Goal: Information Seeking & Learning: Check status

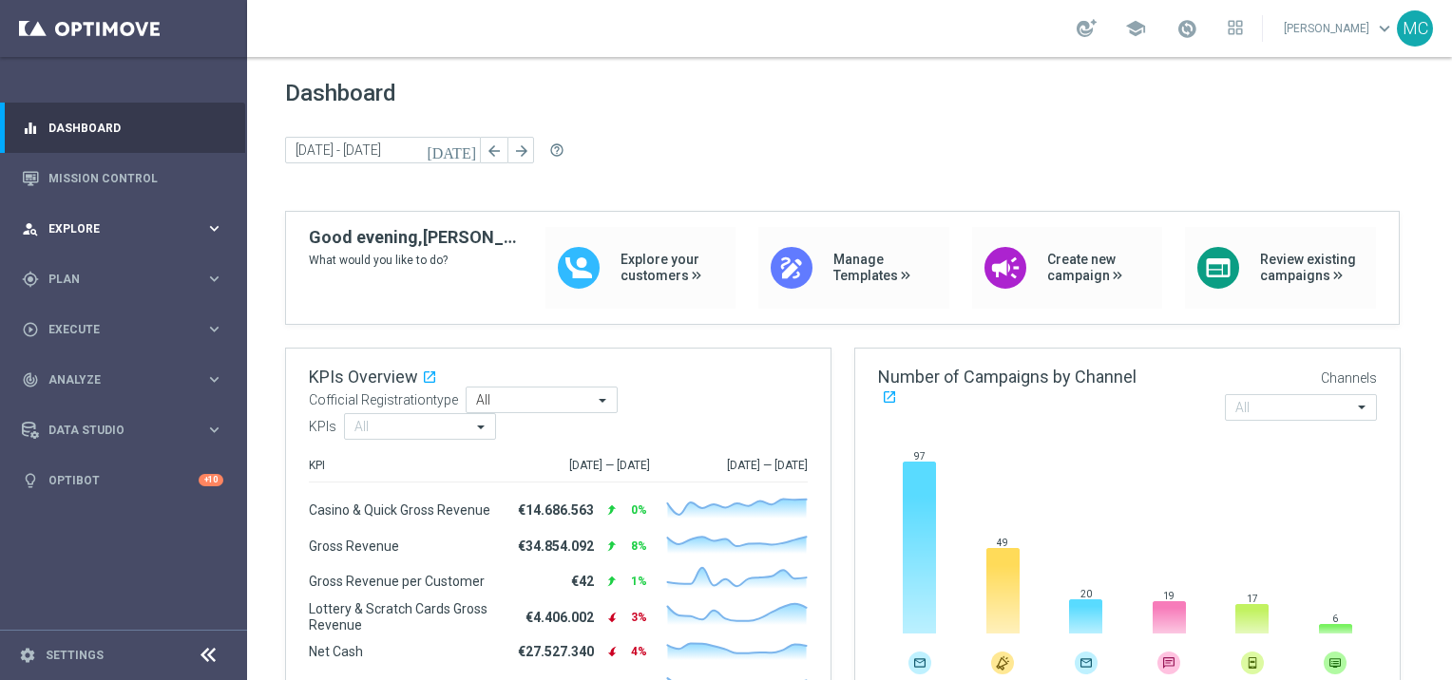
click at [118, 228] on span "Explore" at bounding box center [126, 228] width 157 height 11
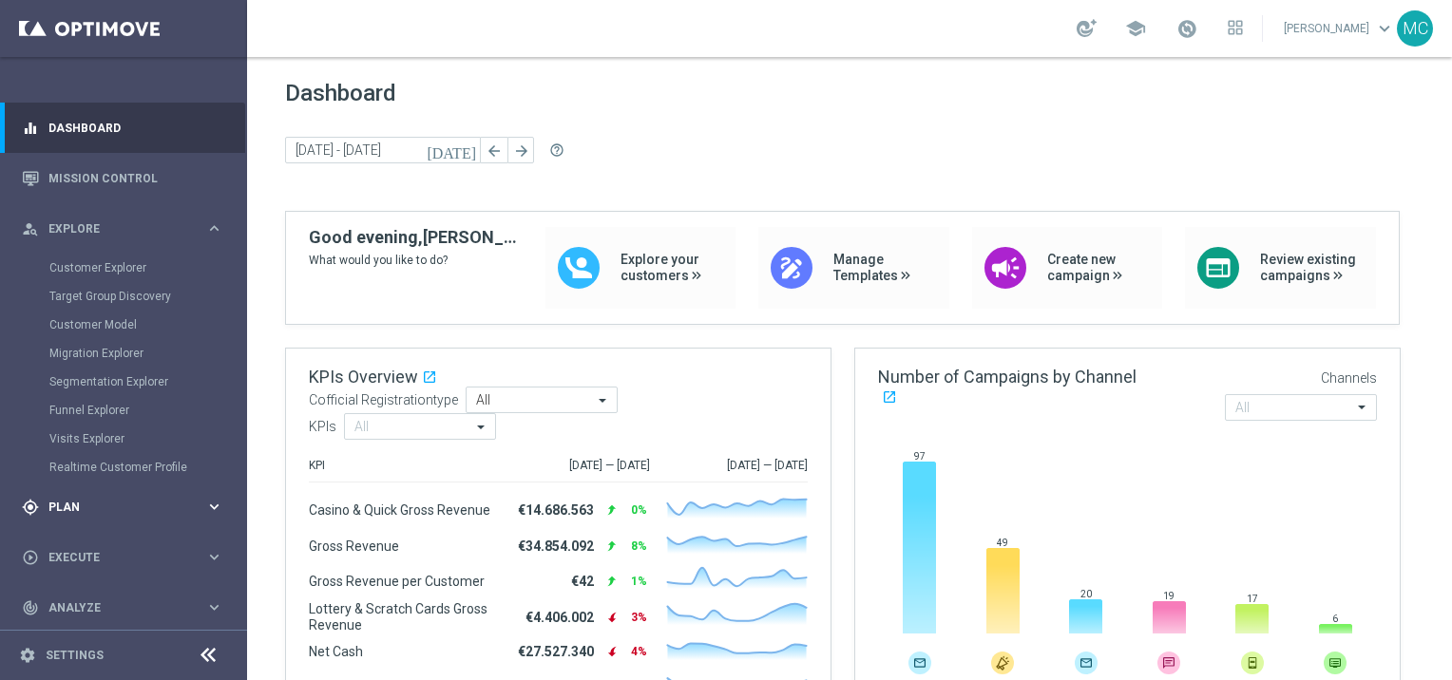
click at [85, 511] on span "Plan" at bounding box center [126, 507] width 157 height 11
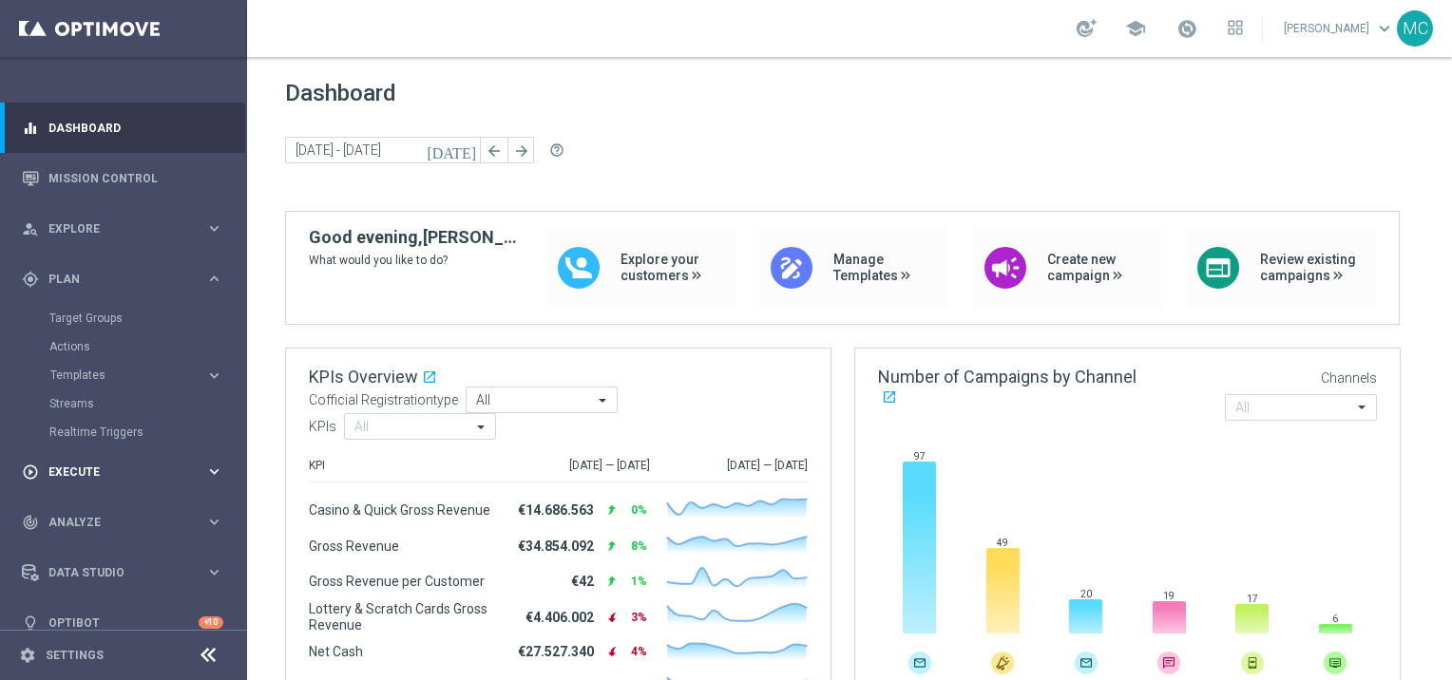
click at [93, 489] on div "play_circle_outline Execute keyboard_arrow_right" at bounding box center [122, 472] width 245 height 50
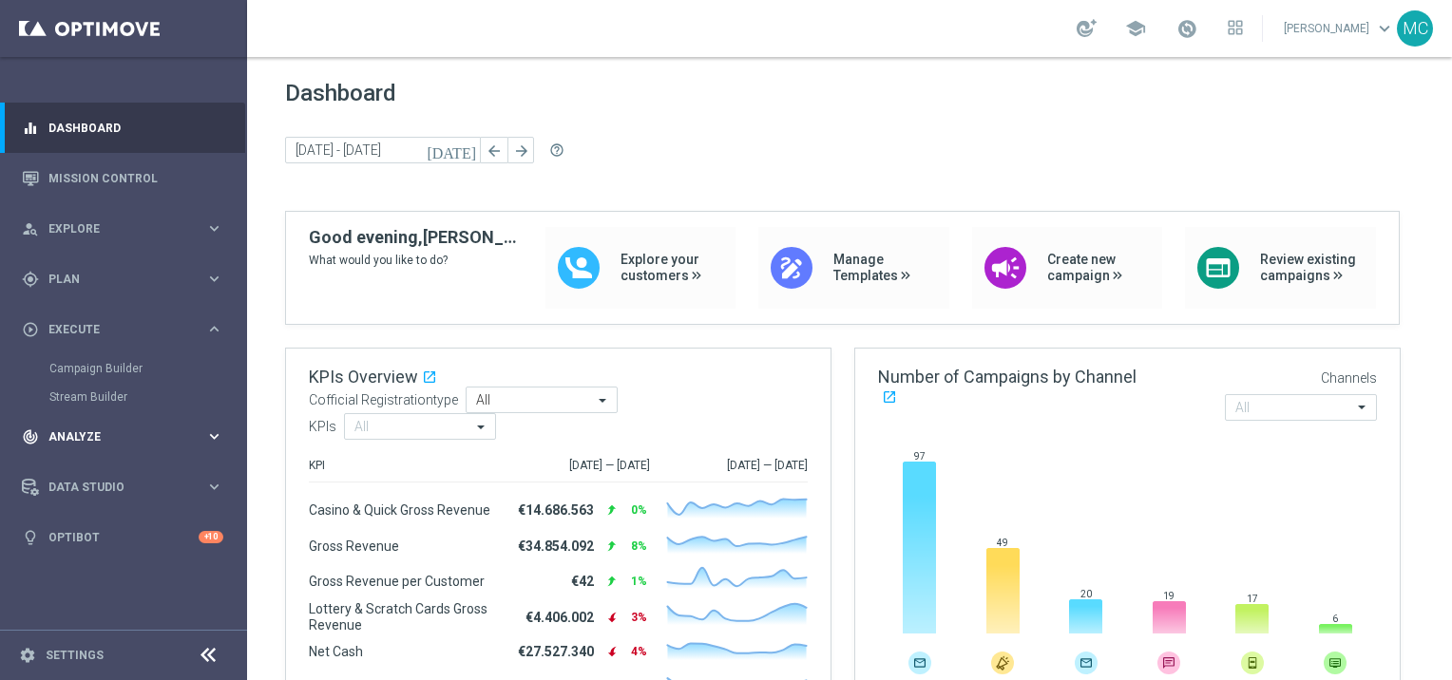
click at [140, 443] on div "track_changes Analyze" at bounding box center [113, 437] width 183 height 17
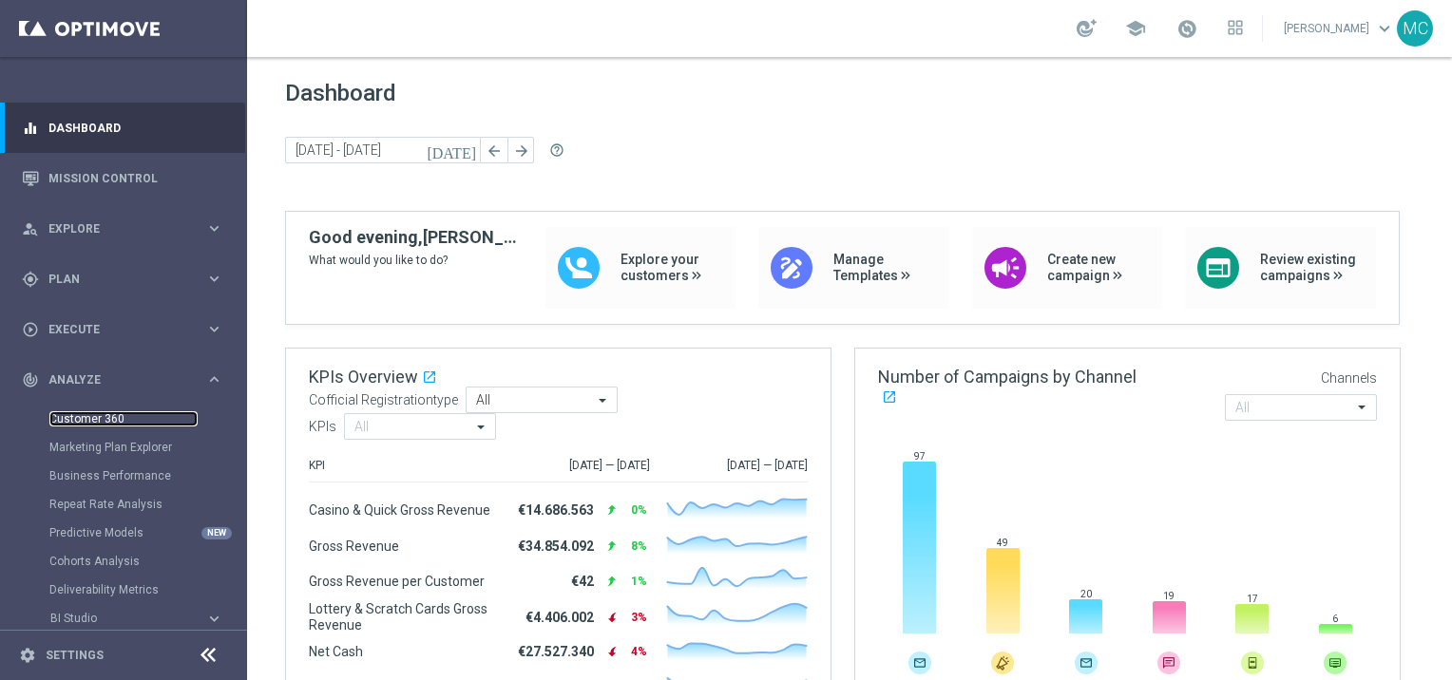
click at [119, 419] on link "Customer 360" at bounding box center [123, 418] width 148 height 15
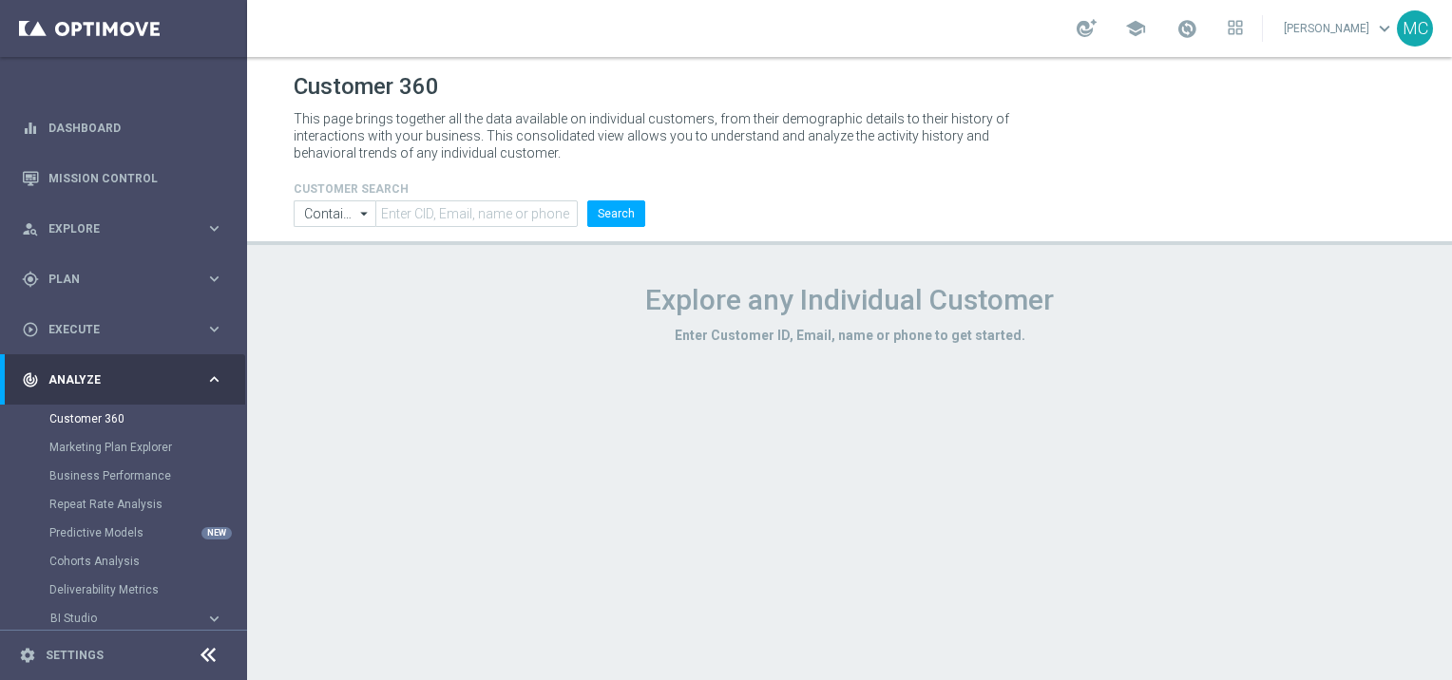
click at [423, 228] on header "Customer 360 This page brings together all the data available on individual cus…" at bounding box center [849, 151] width 1205 height 188
click at [417, 205] on input "text" at bounding box center [476, 213] width 202 height 27
paste input "5613985"
type input "5613985"
click at [628, 218] on button "Search" at bounding box center [616, 213] width 58 height 27
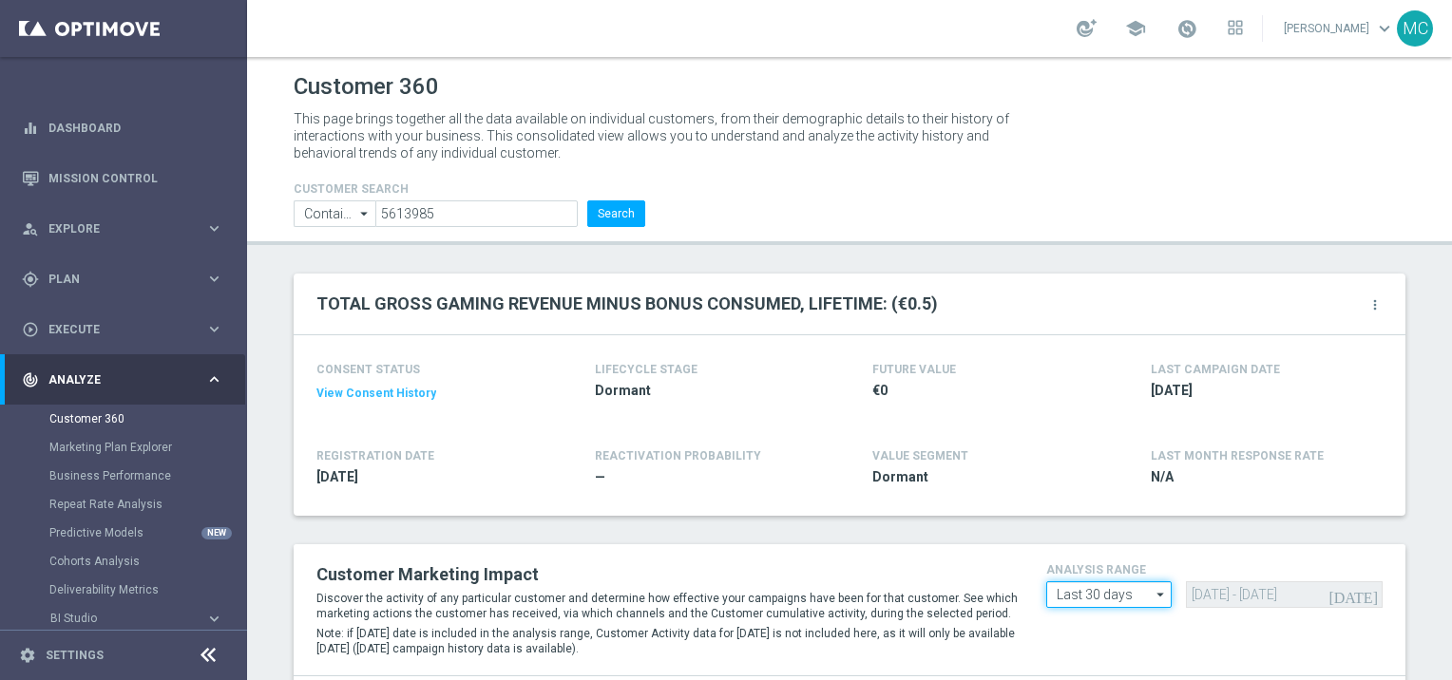
click at [1129, 602] on input "Last 30 days" at bounding box center [1108, 595] width 125 height 27
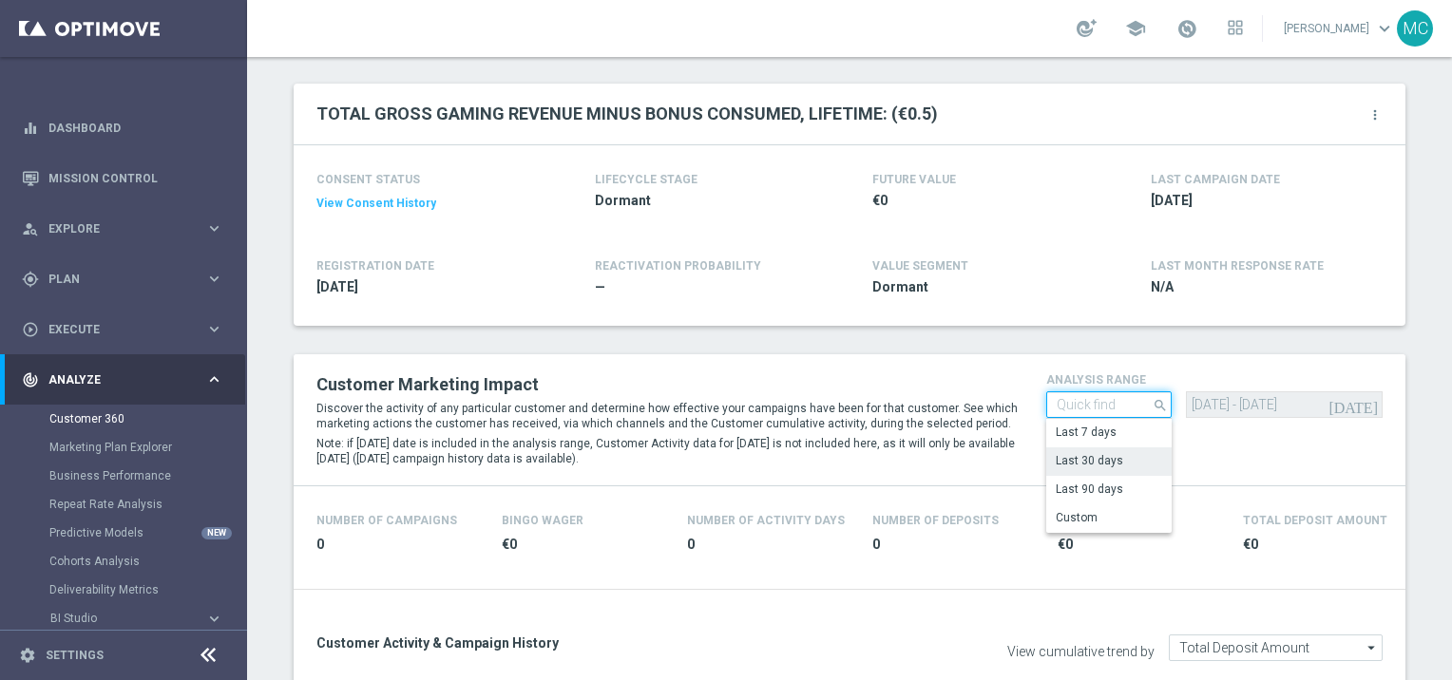
scroll to position [190, 0]
click at [1078, 510] on div "Custom" at bounding box center [1077, 517] width 42 height 17
type input "Custom"
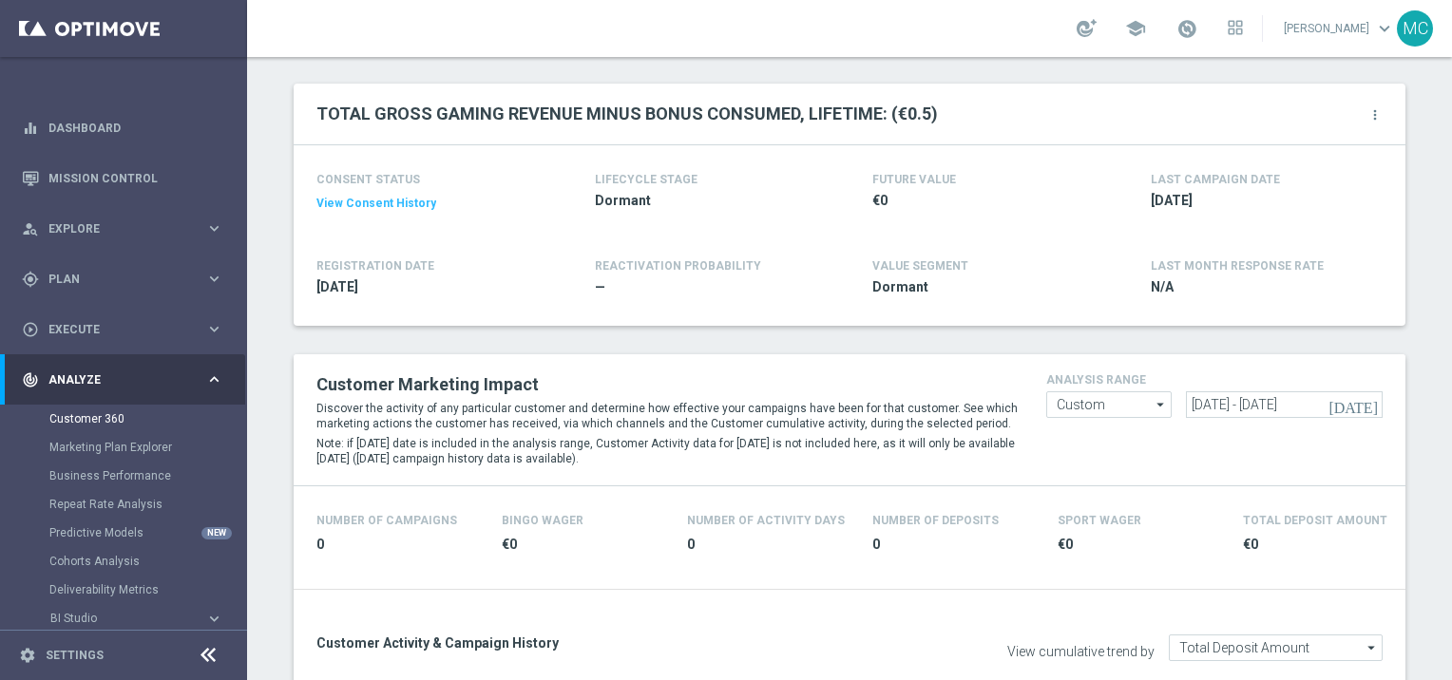
click at [1365, 410] on icon "today" at bounding box center [1353, 404] width 51 height 17
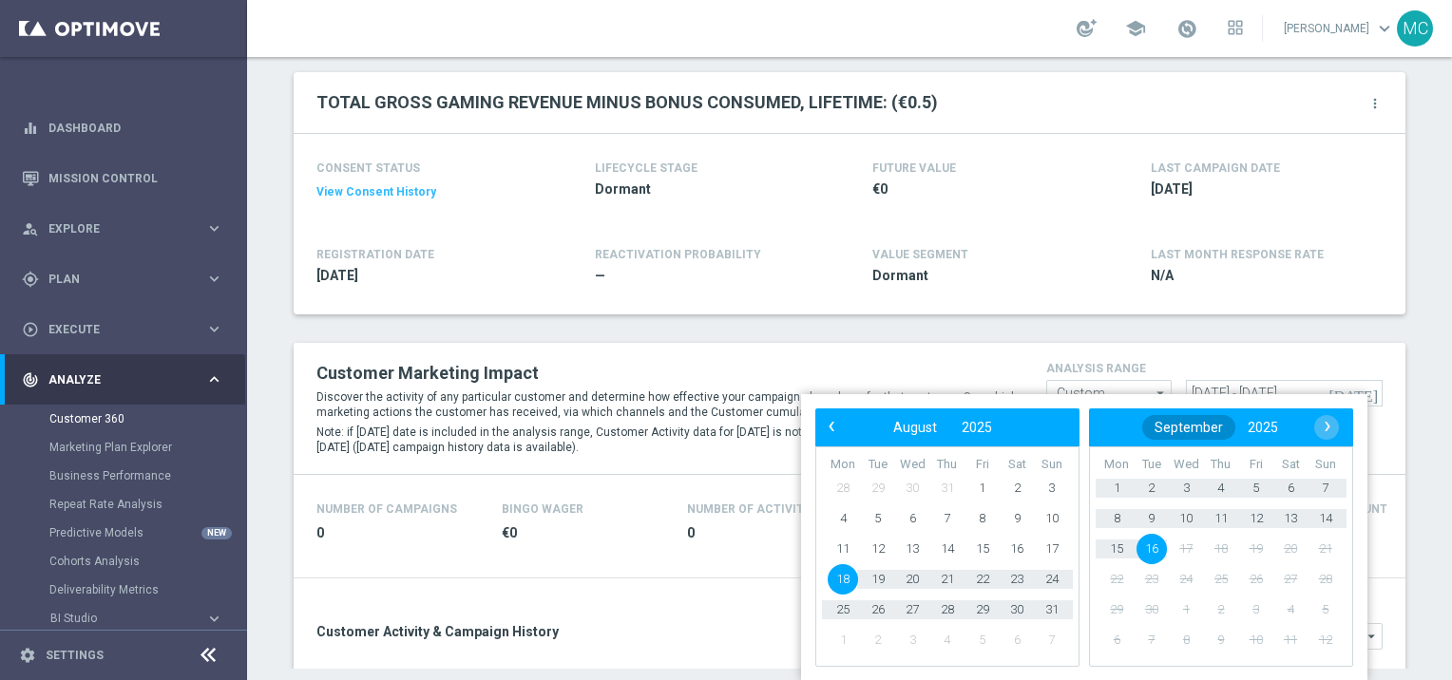
scroll to position [11, 0]
click at [830, 423] on span "‹" at bounding box center [831, 426] width 25 height 25
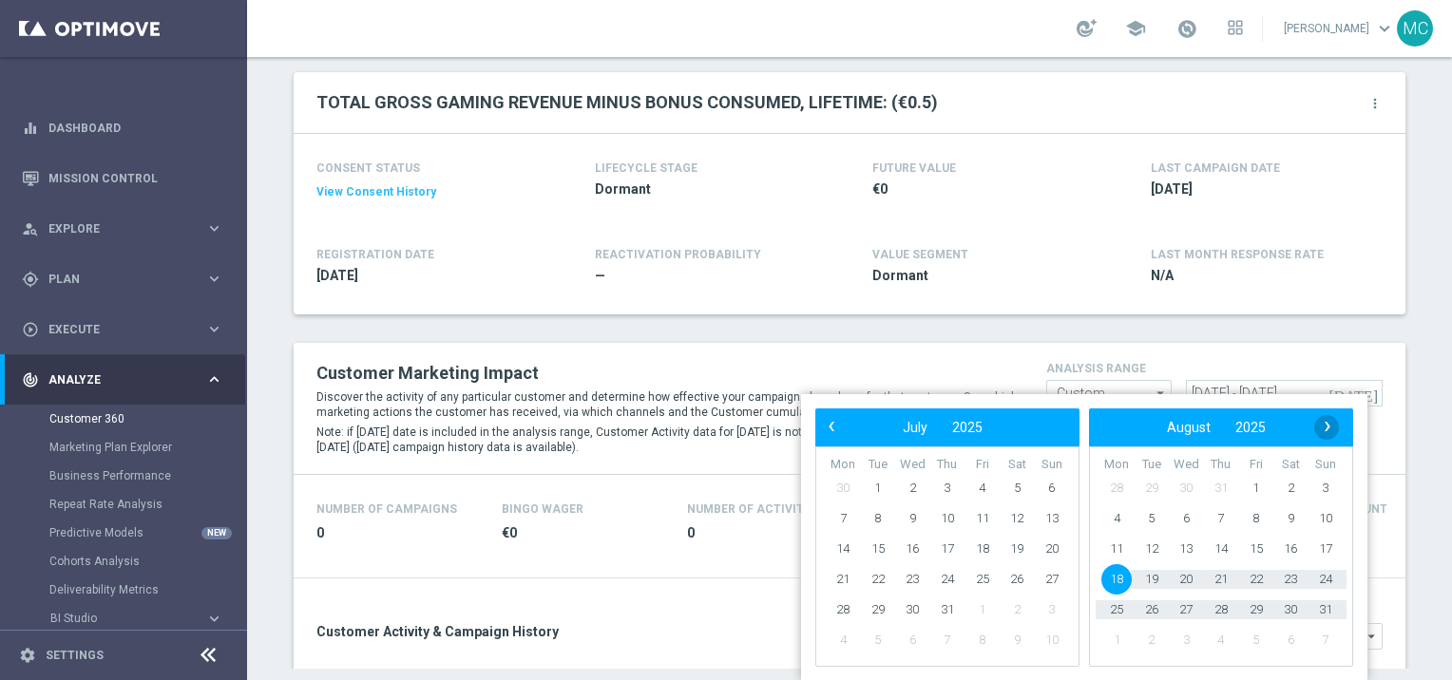
click at [1327, 426] on span "›" at bounding box center [1327, 426] width 25 height 25
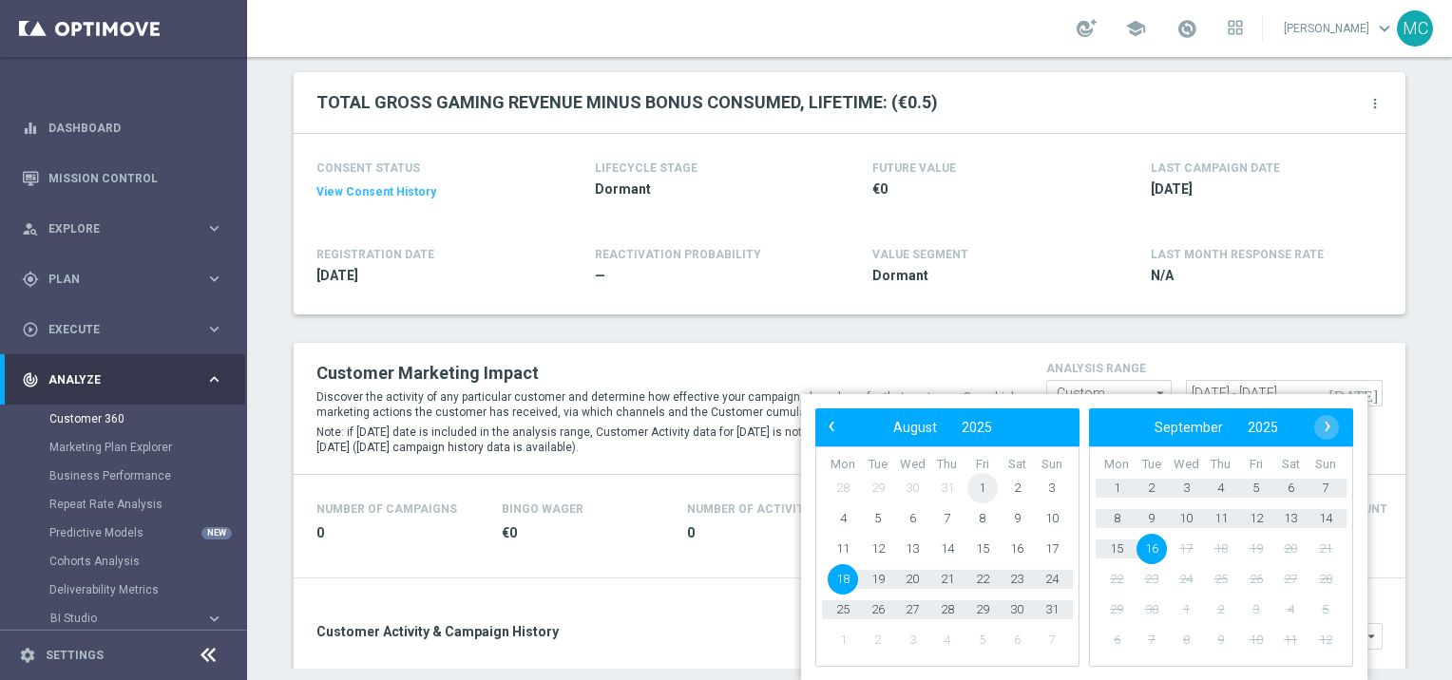
click at [979, 475] on span "1" at bounding box center [982, 488] width 30 height 30
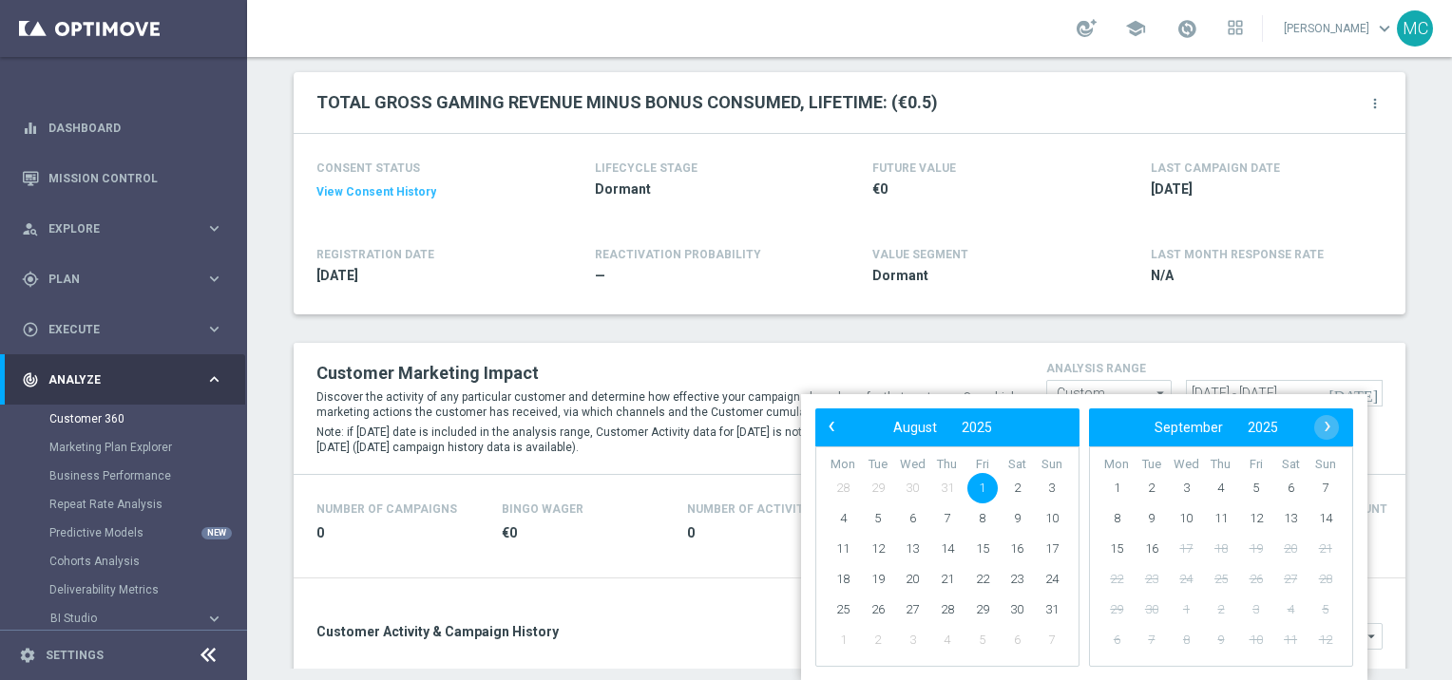
click at [828, 440] on div "‹ ​ August ​ 2025 ​ ›" at bounding box center [947, 428] width 264 height 38
click at [814, 406] on div "‹ ​ August ​ 2025 ​ › Mon Tue Wed Thu Fri Sat Sun 28 29 30 31 1 2 3 4 5 6 7" at bounding box center [1084, 537] width 566 height 287
click at [825, 429] on span "‹" at bounding box center [831, 426] width 25 height 25
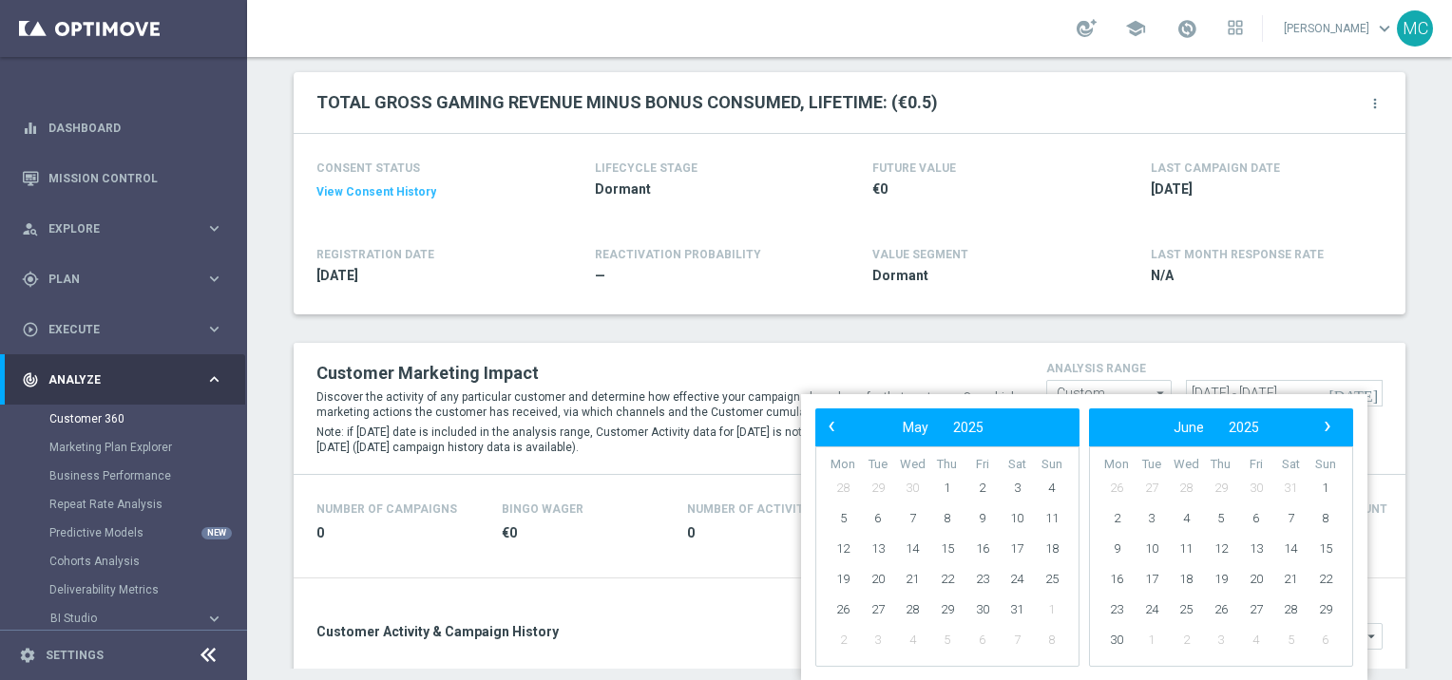
click at [825, 429] on span "‹" at bounding box center [831, 426] width 25 height 25
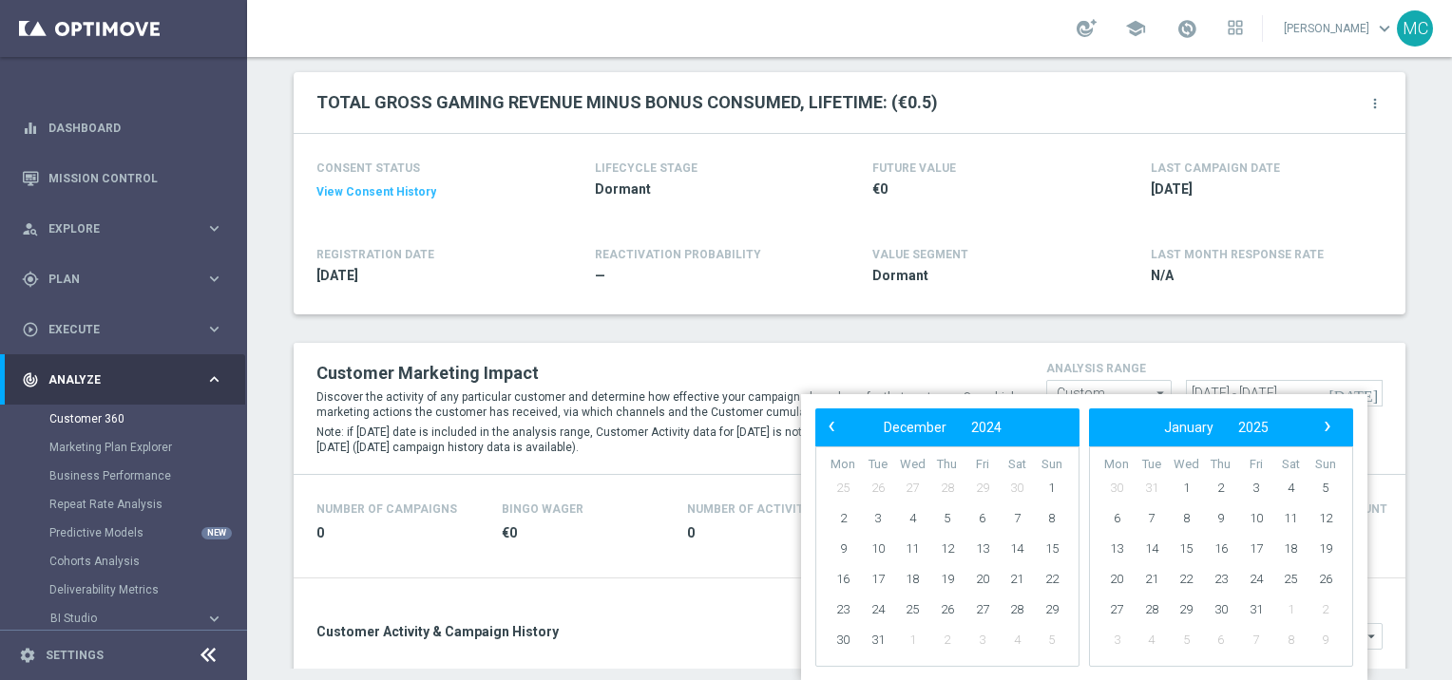
click at [825, 429] on span "‹" at bounding box center [831, 426] width 25 height 25
click at [949, 477] on span "1" at bounding box center [947, 488] width 30 height 30
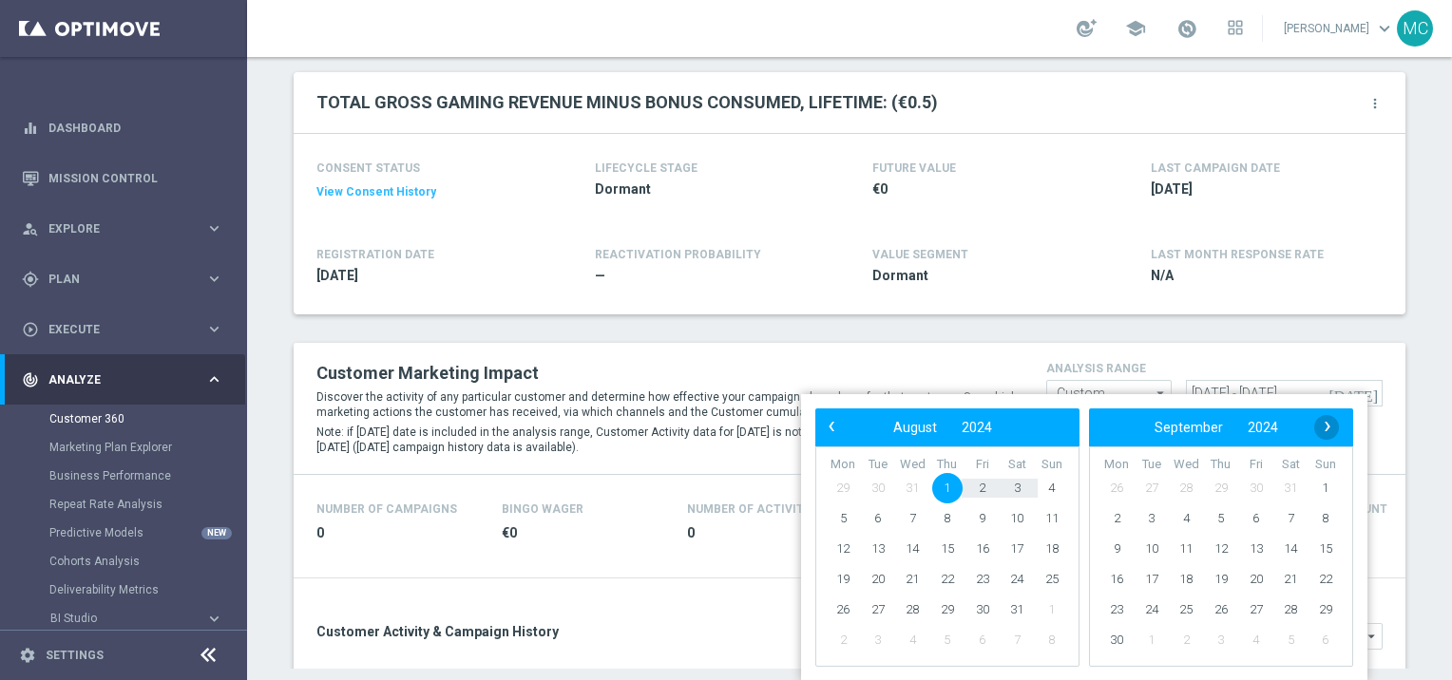
click at [1326, 427] on span "›" at bounding box center [1327, 426] width 25 height 25
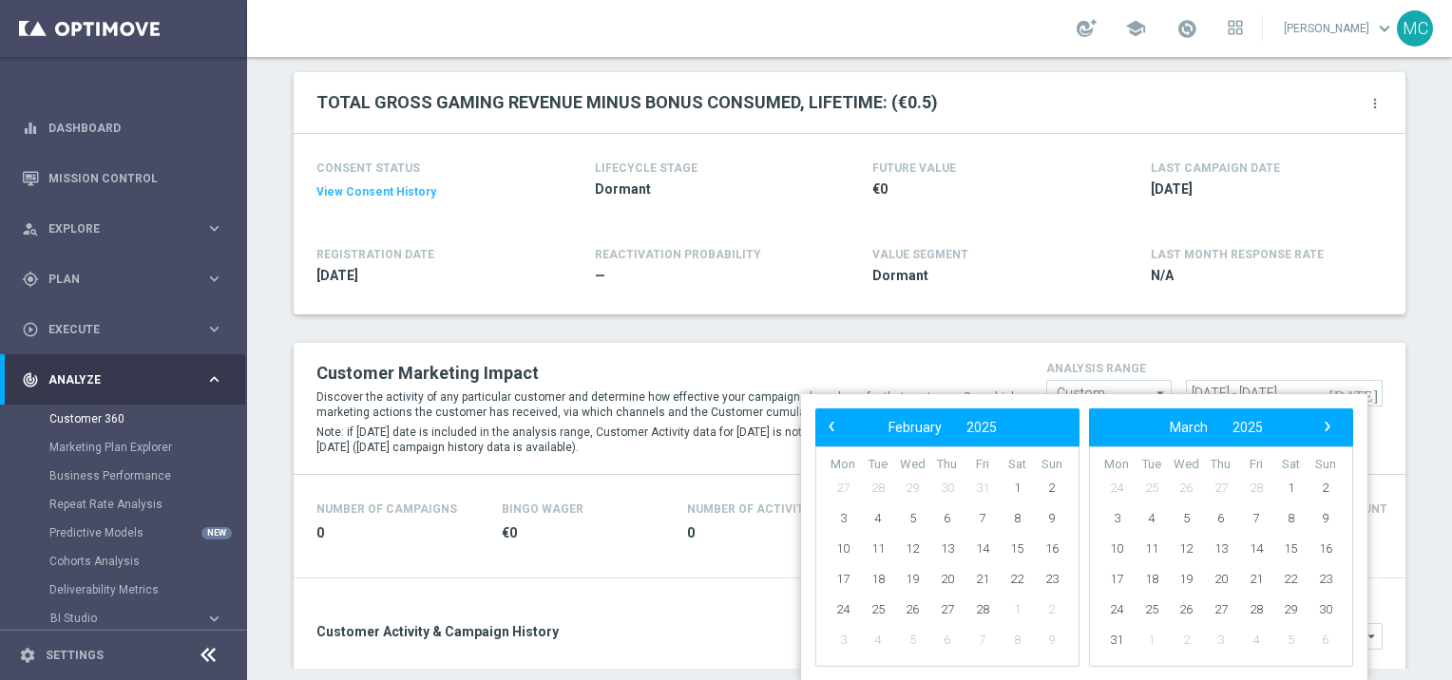
click at [1326, 427] on span "›" at bounding box center [1327, 426] width 25 height 25
click at [1323, 428] on span "›" at bounding box center [1327, 426] width 25 height 25
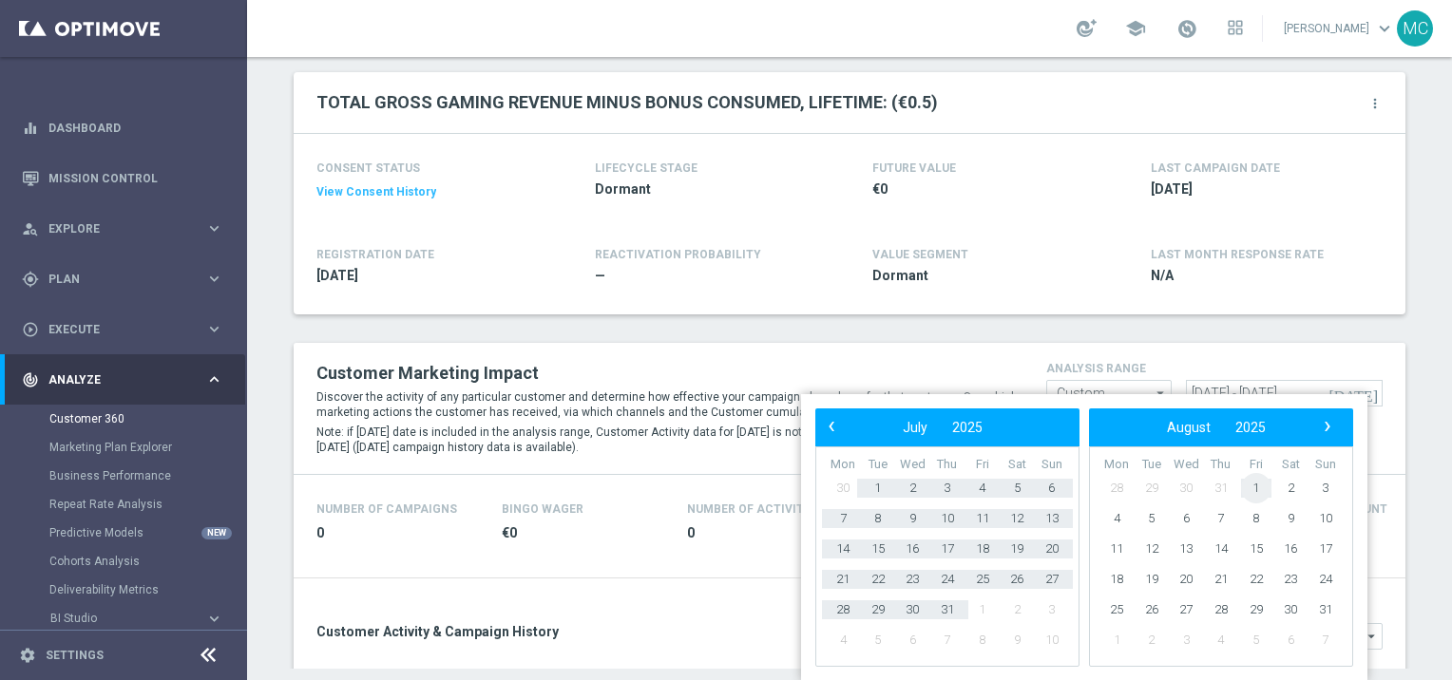
click at [1257, 482] on span "1" at bounding box center [1256, 488] width 30 height 30
type input "01 Aug 2024 - 28 Oct 2024"
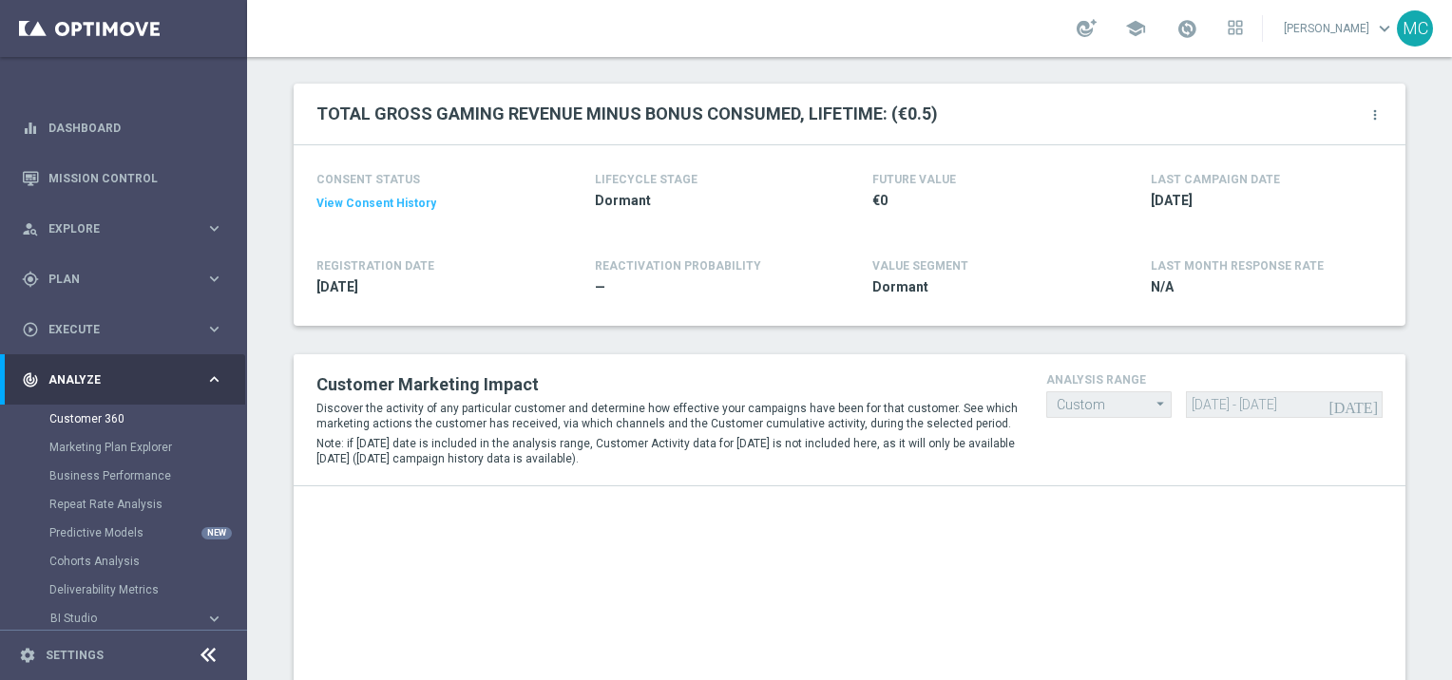
click at [1364, 403] on div "today 01 Aug 2024 - 28 Oct 2024" at bounding box center [1284, 404] width 196 height 27
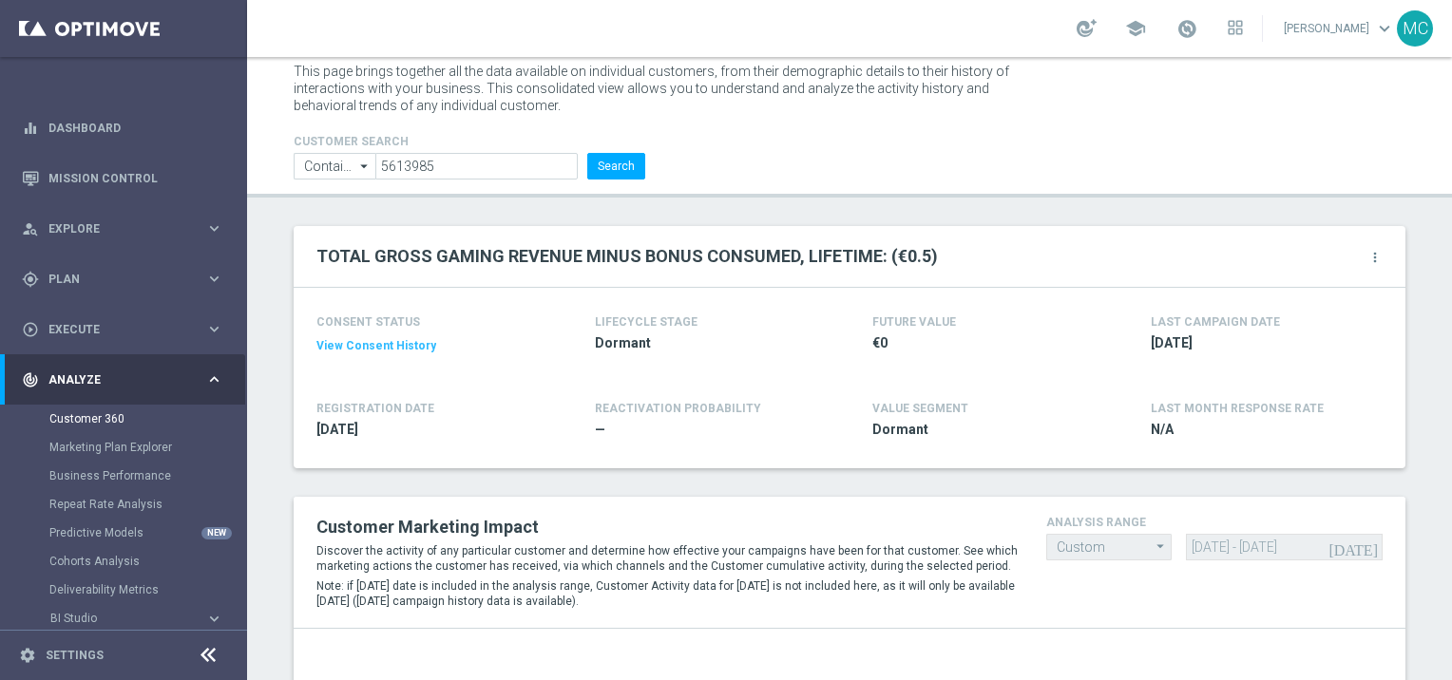
scroll to position [296, 0]
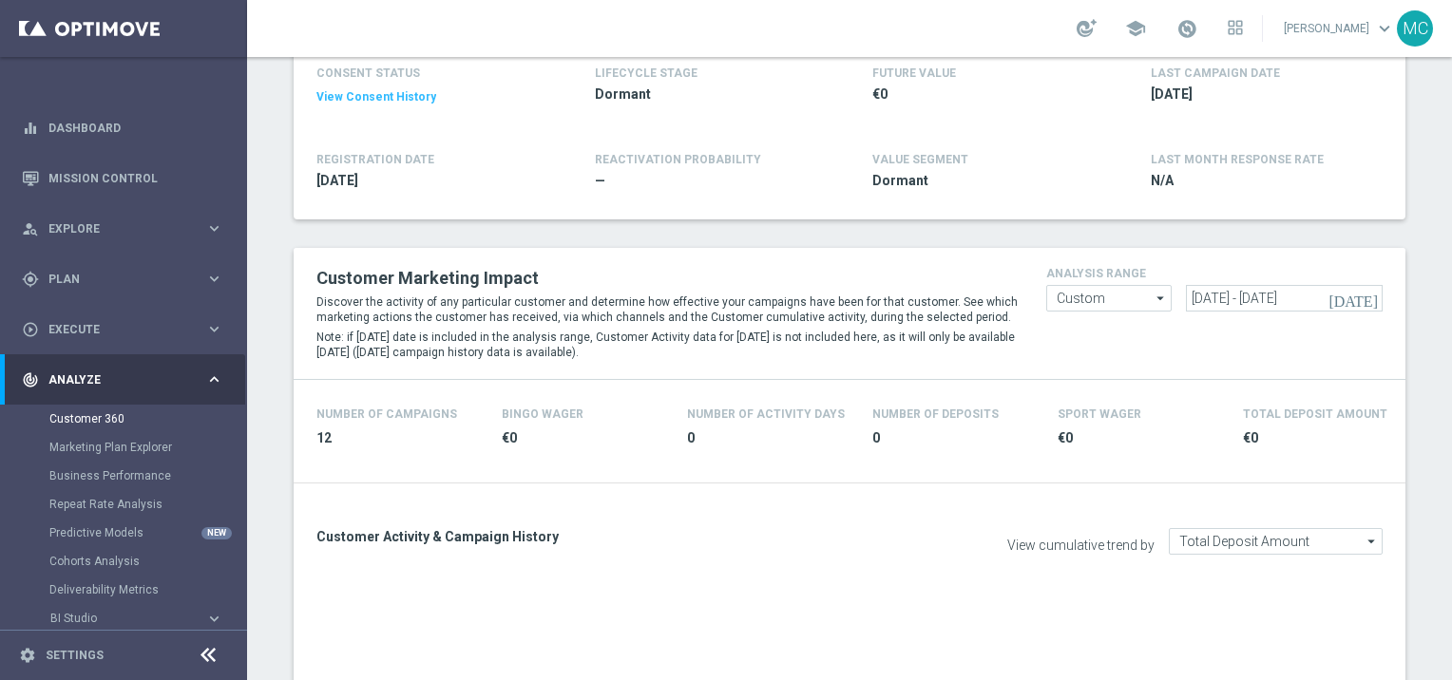
click at [1361, 300] on icon "today" at bounding box center [1353, 298] width 51 height 17
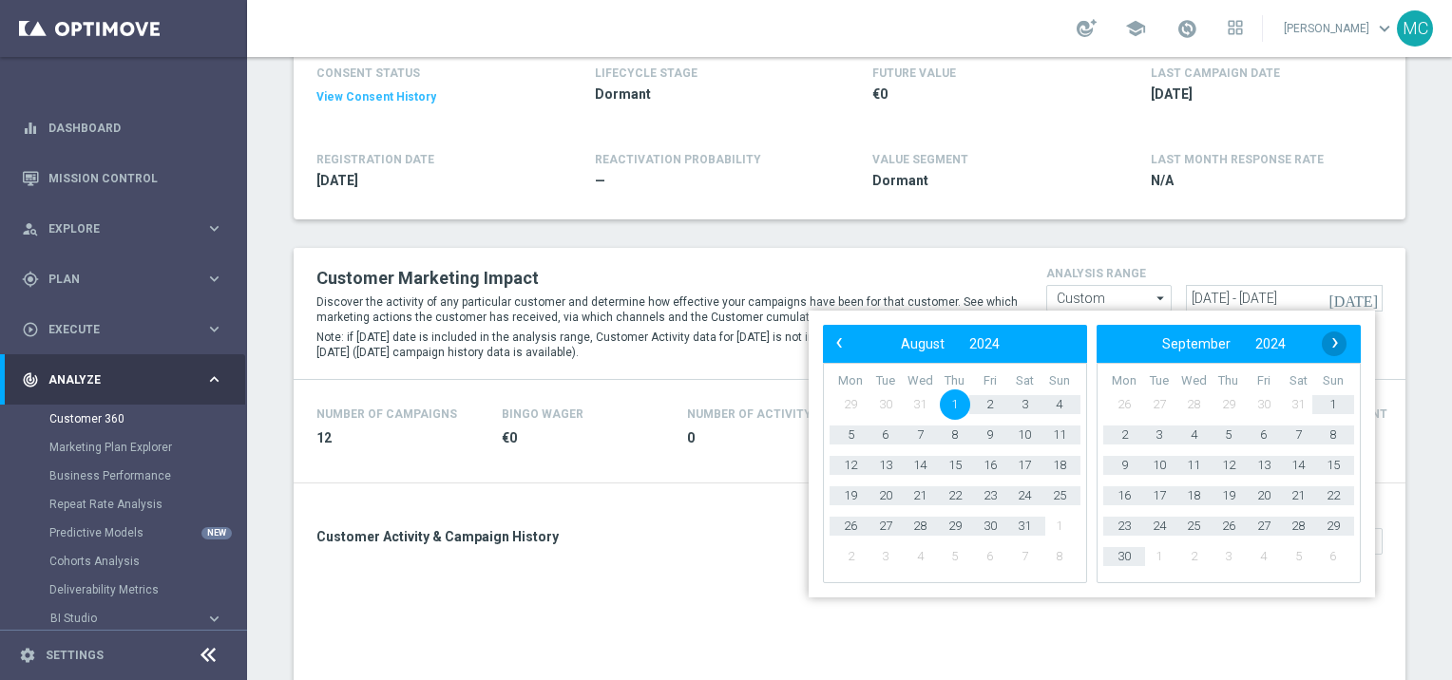
click at [1332, 334] on span "›" at bounding box center [1335, 343] width 25 height 25
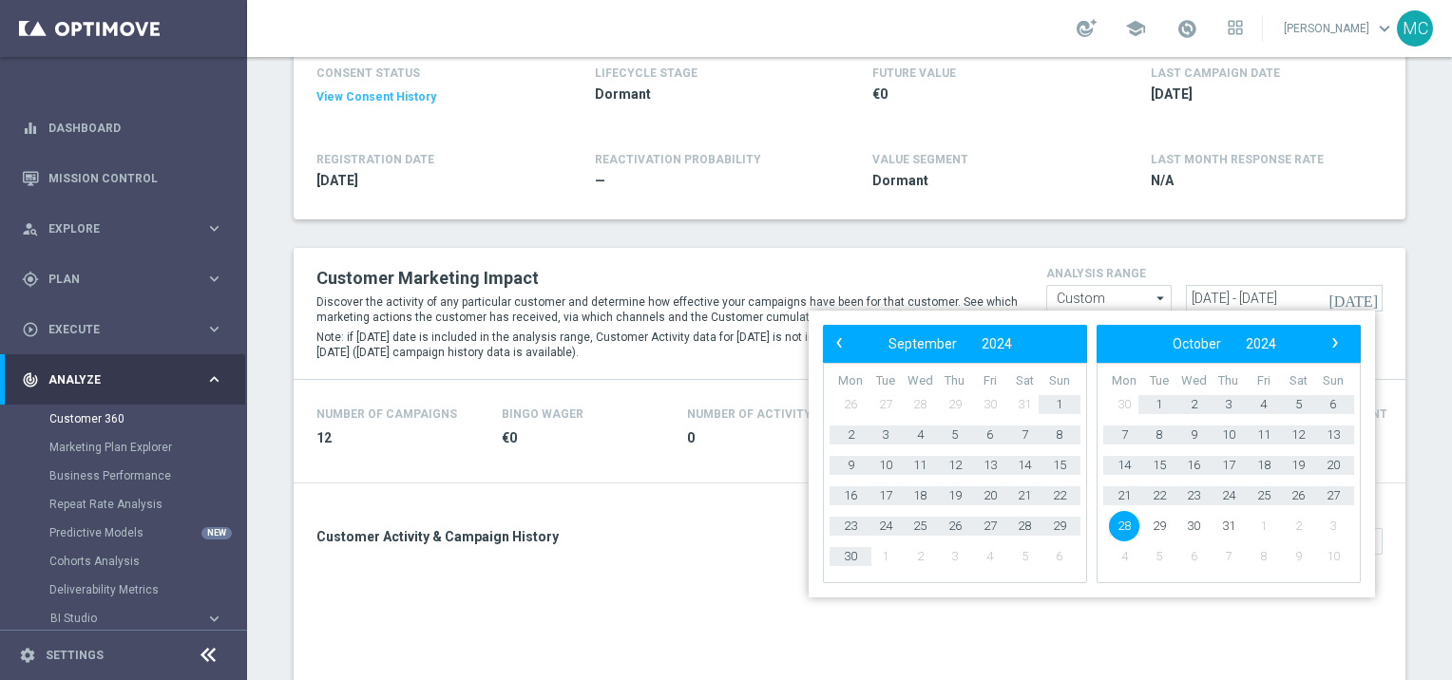
click at [1332, 334] on span "›" at bounding box center [1335, 343] width 25 height 25
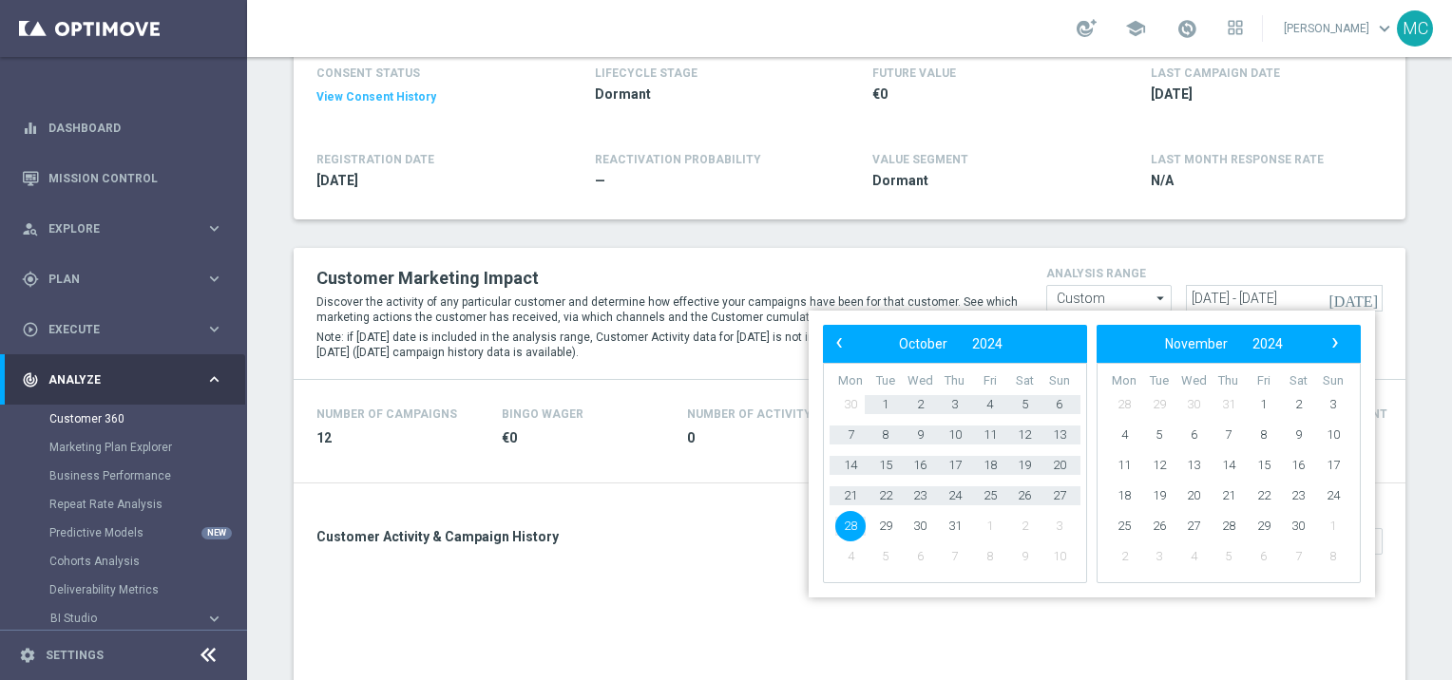
click at [1332, 334] on span "›" at bounding box center [1335, 343] width 25 height 25
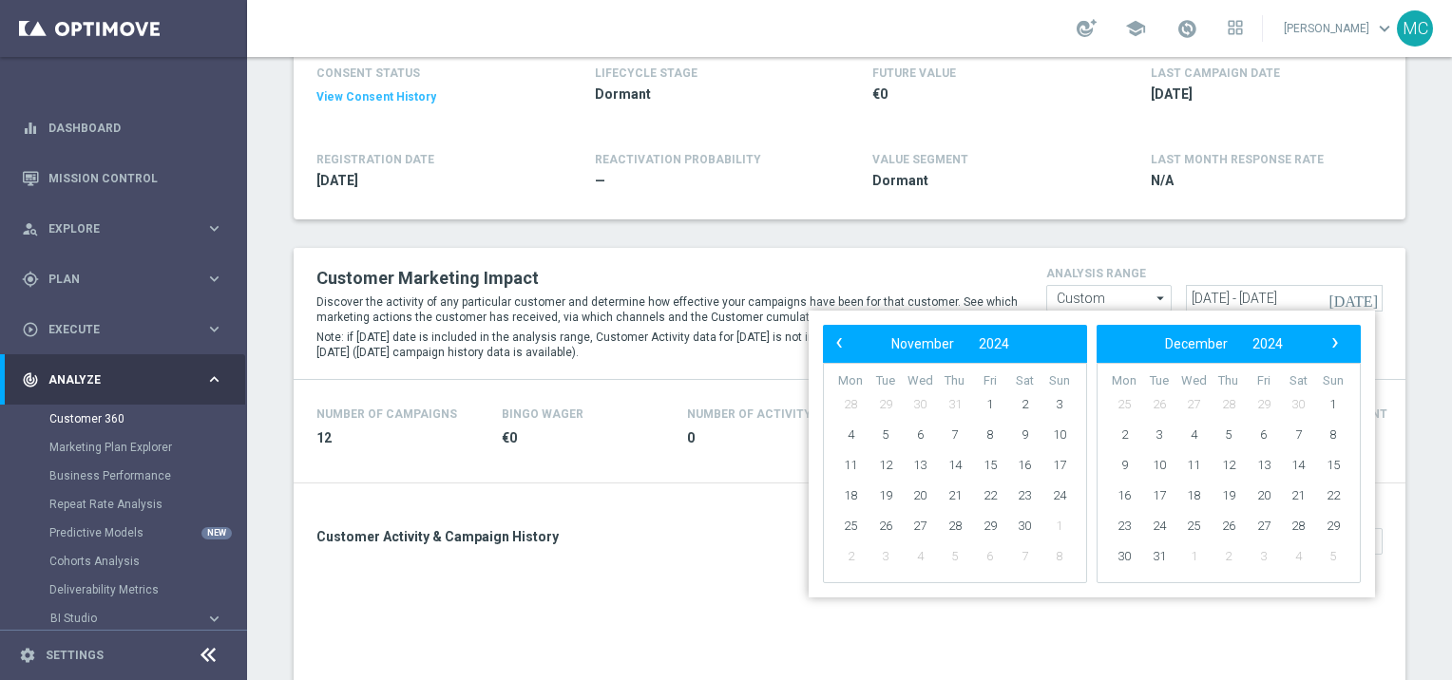
click at [1332, 334] on span "›" at bounding box center [1335, 343] width 25 height 25
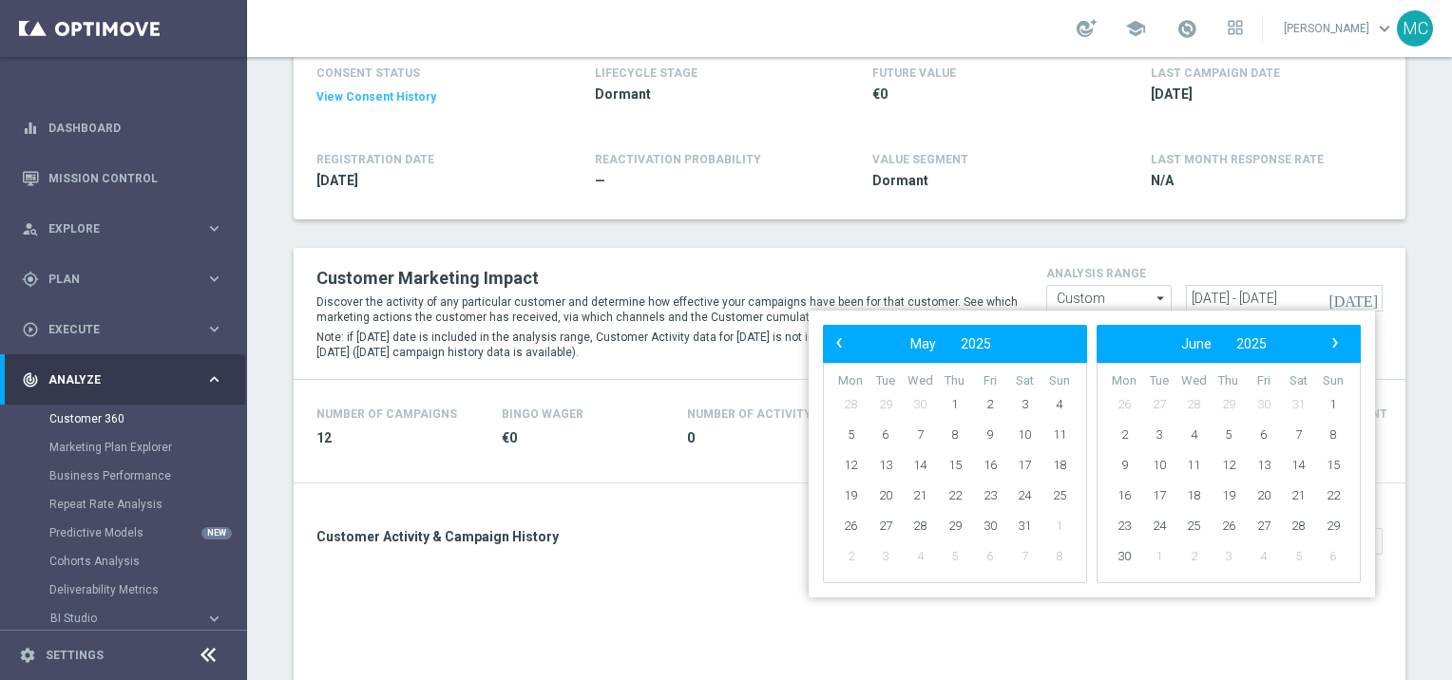
click at [1332, 334] on span "›" at bounding box center [1335, 343] width 25 height 25
click at [1269, 405] on span "1" at bounding box center [1264, 405] width 30 height 30
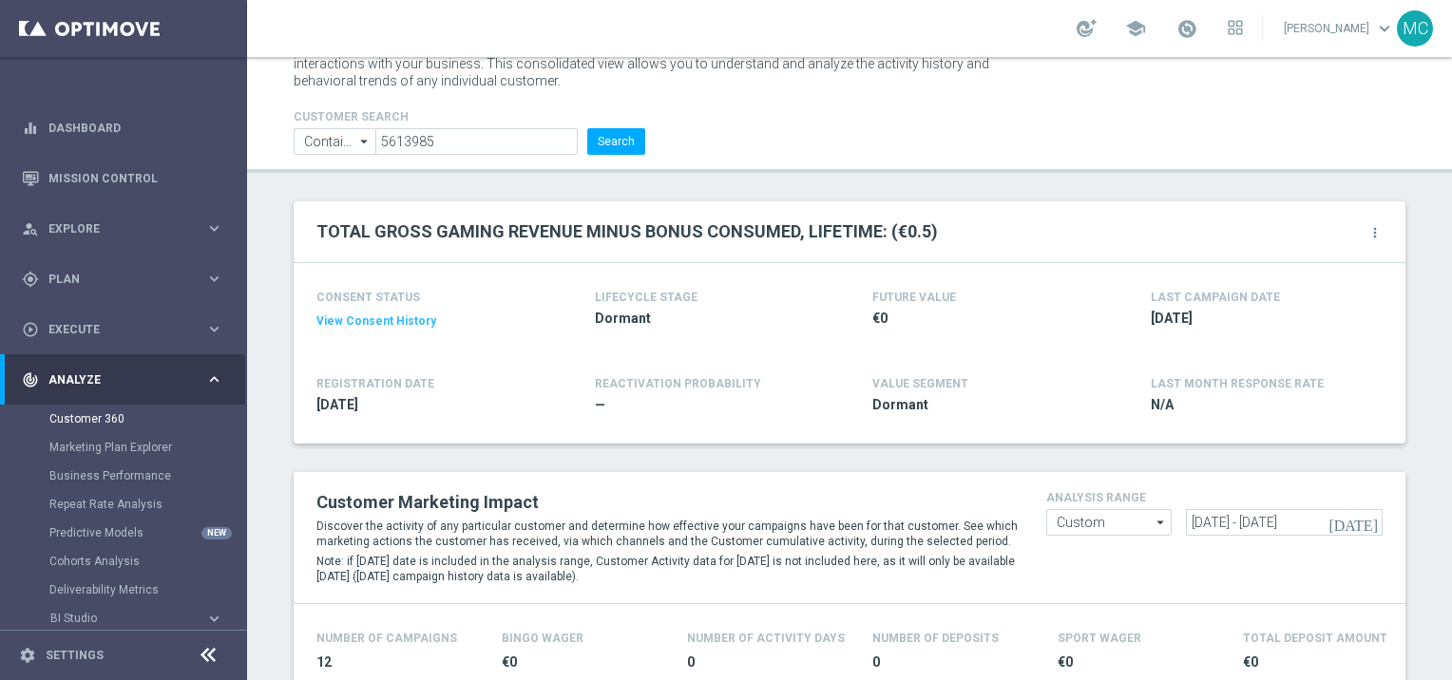
scroll to position [59, 0]
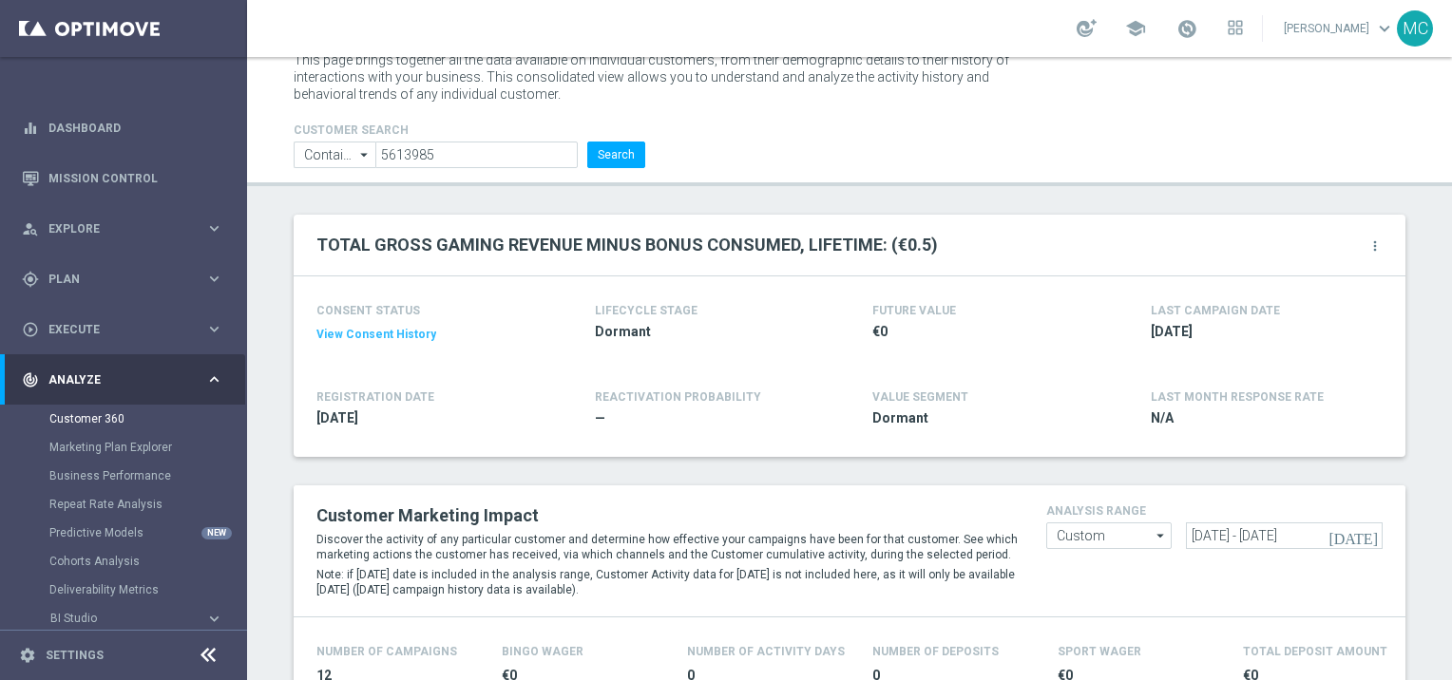
click at [1220, 28] on div "school" at bounding box center [1160, 28] width 166 height 32
click at [1376, 45] on div "Matteo Ciccarese keyboard_arrow_down MC" at bounding box center [1357, 28] width 151 height 36
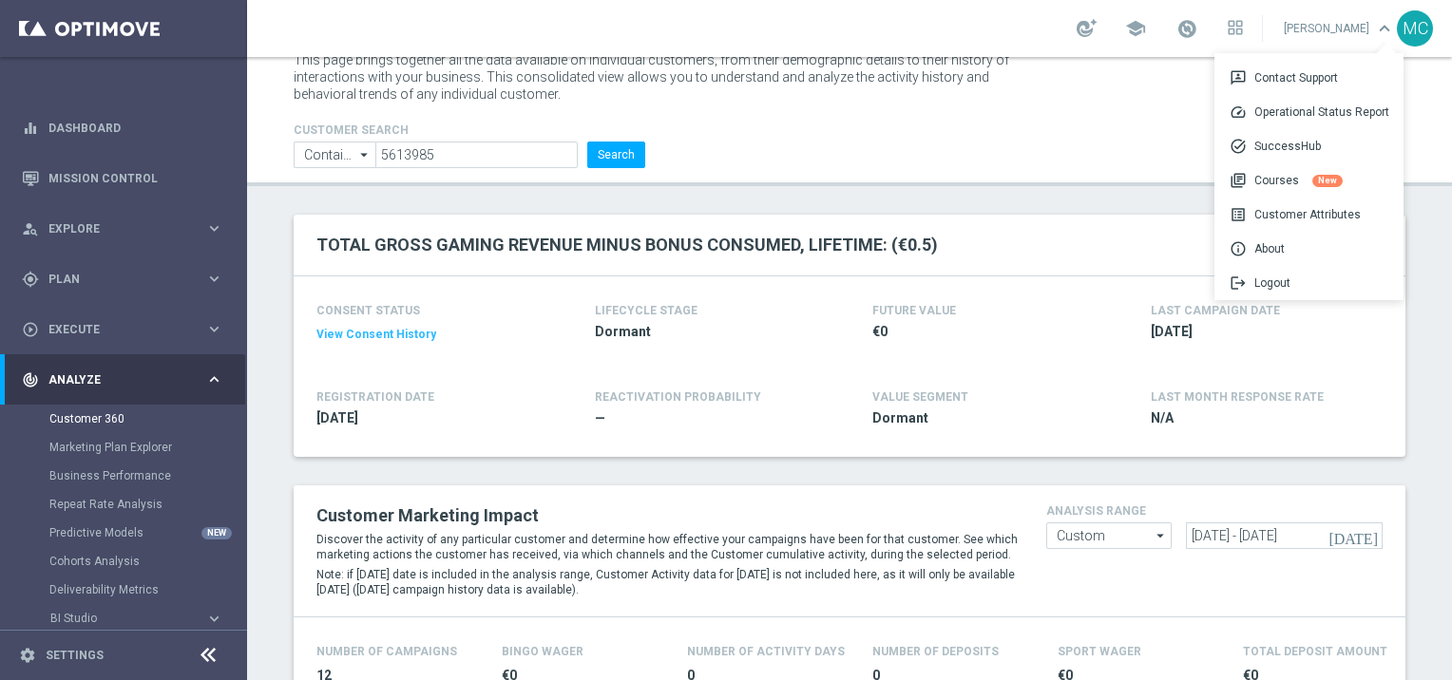
click at [1147, 32] on div "school" at bounding box center [1160, 28] width 166 height 32
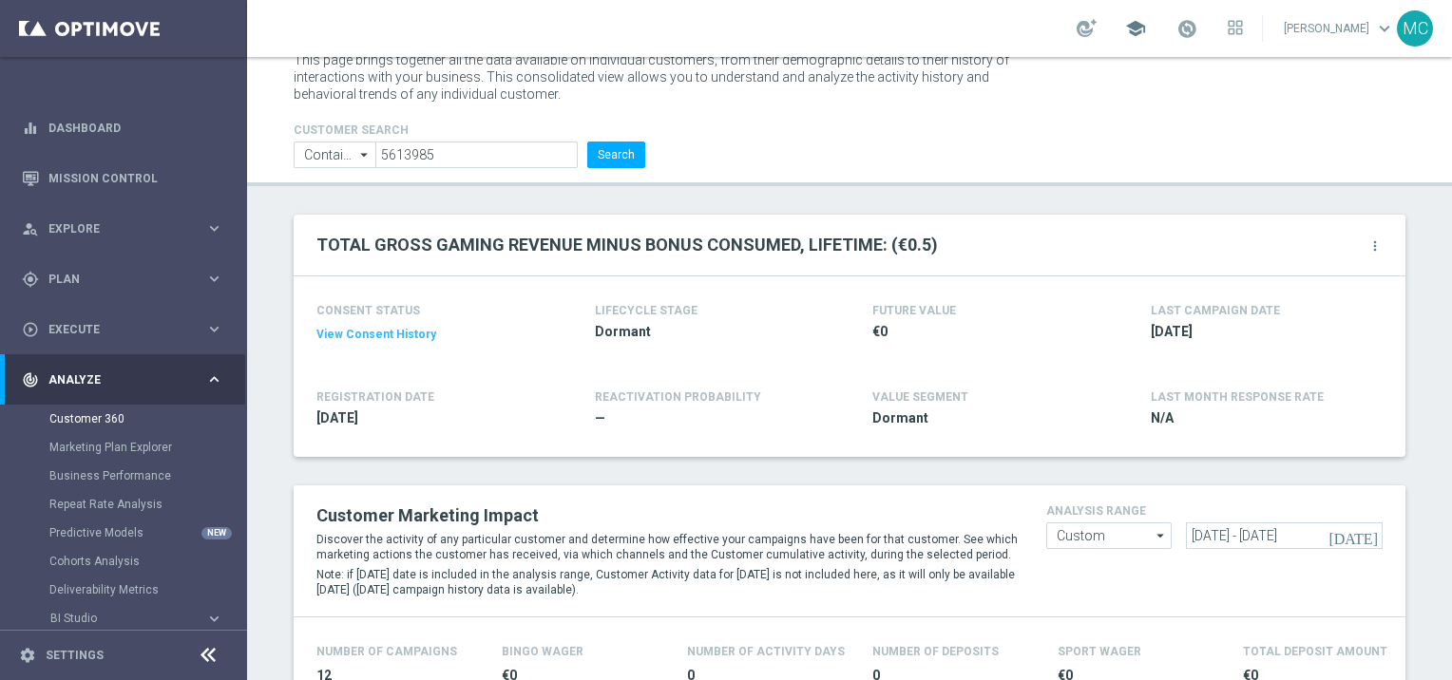
click at [1128, 32] on span "school" at bounding box center [1135, 28] width 21 height 21
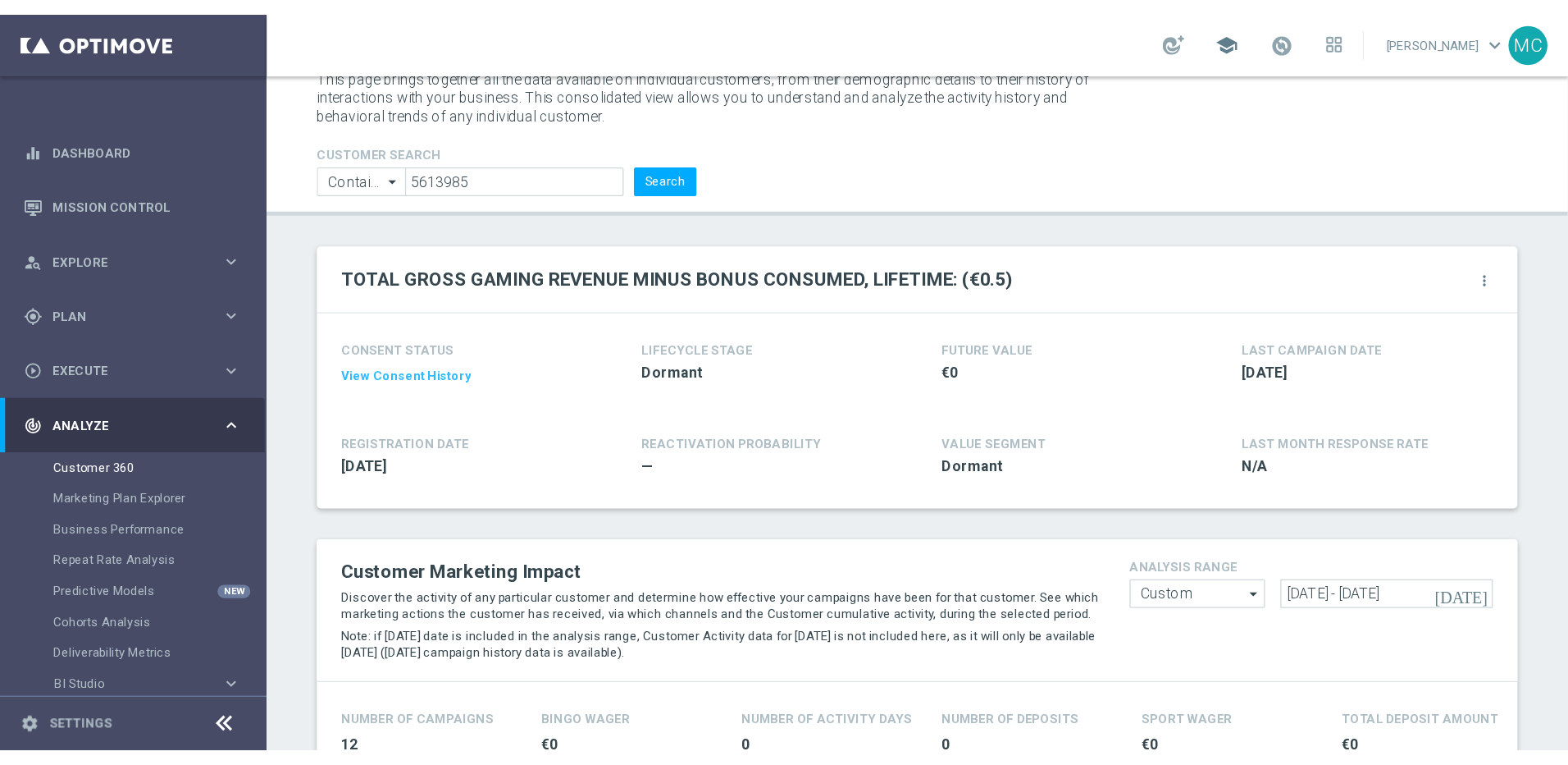
scroll to position [0, 0]
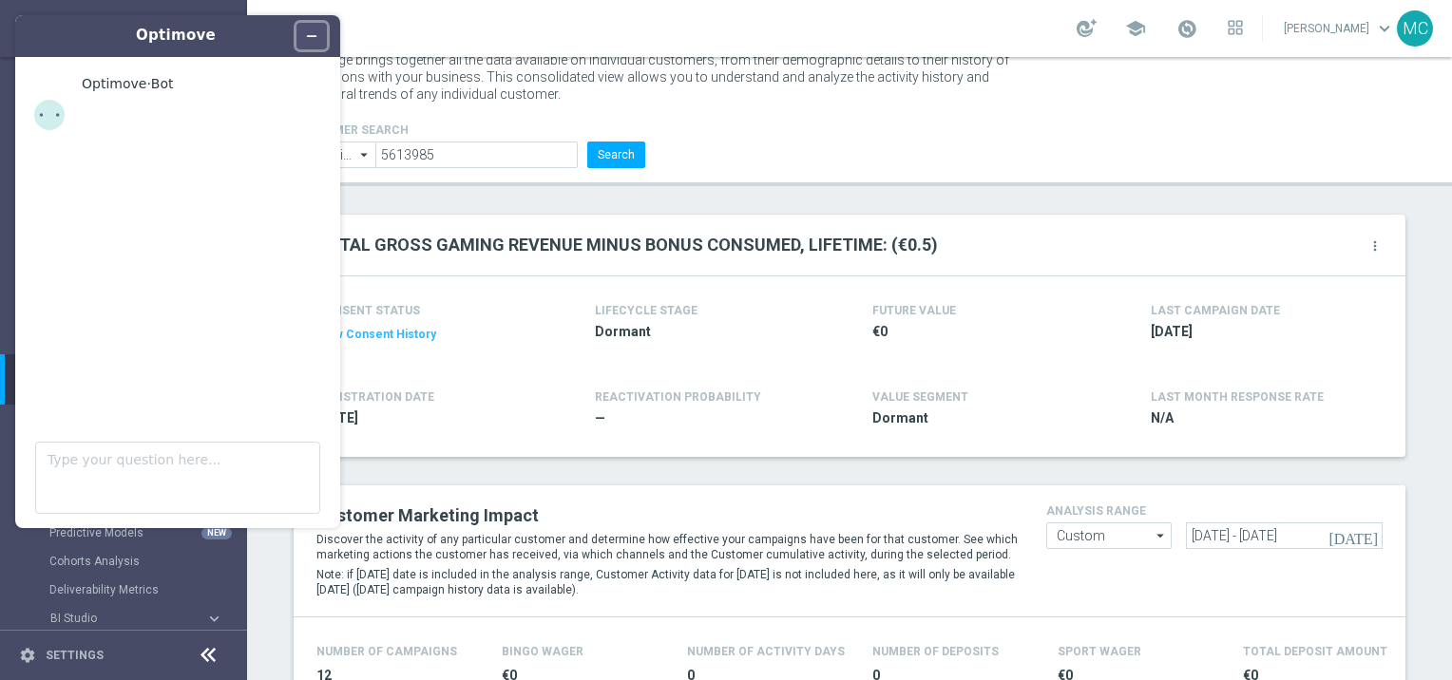
click at [307, 33] on icon "Minimize widget" at bounding box center [311, 35] width 13 height 13
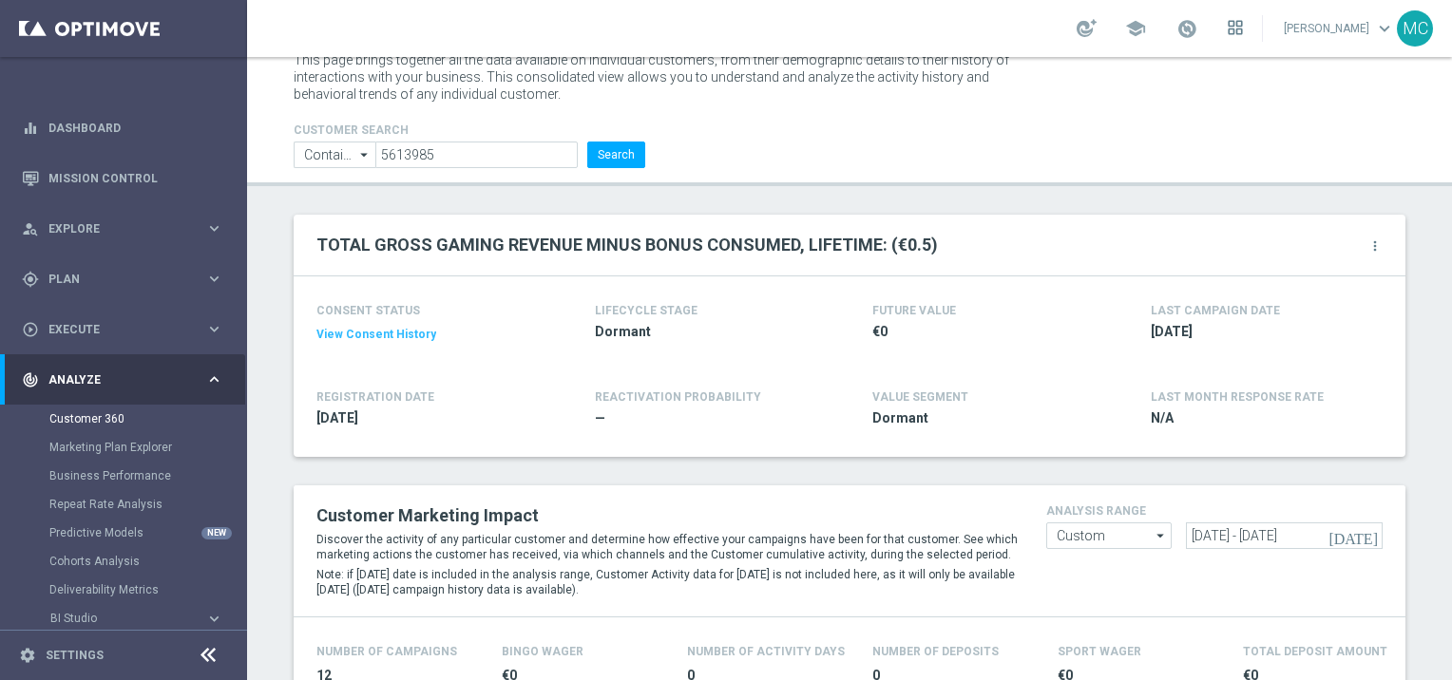
click at [1231, 31] on icon at bounding box center [1235, 27] width 15 height 15
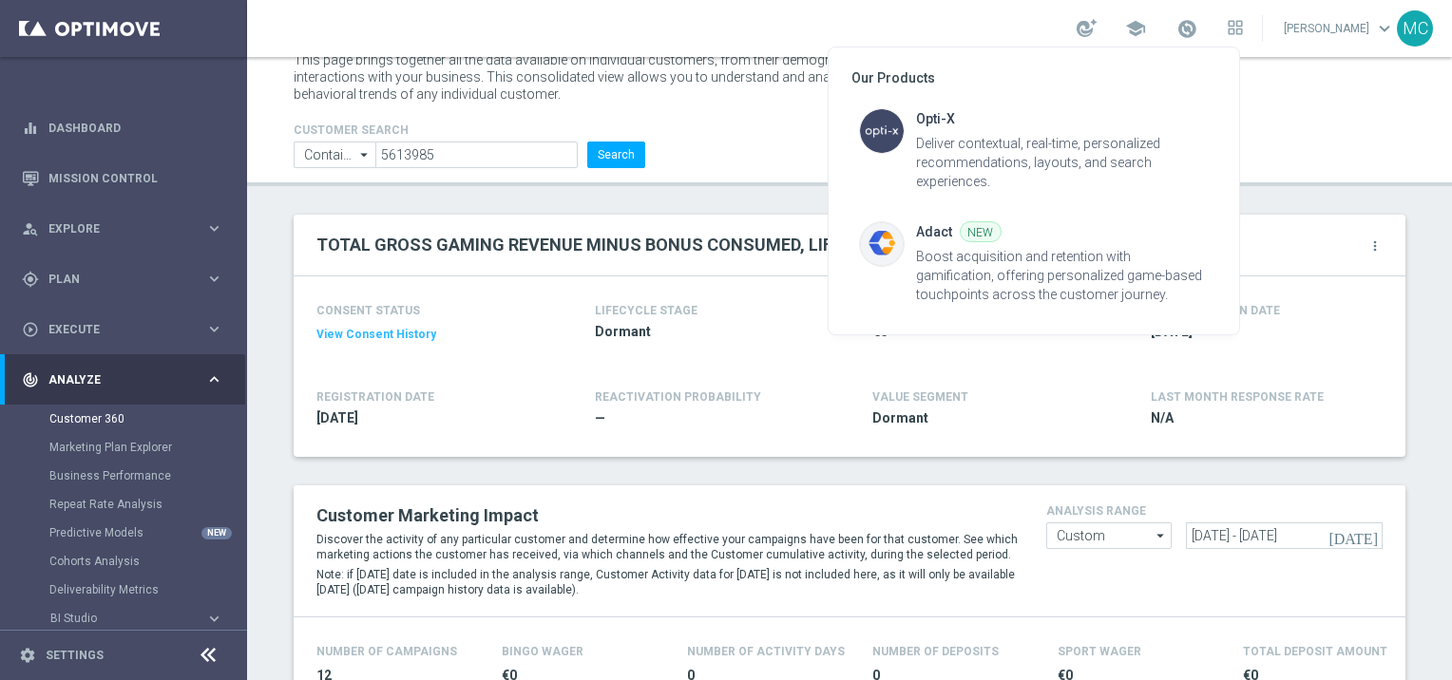
click at [1332, 42] on div at bounding box center [726, 340] width 1452 height 680
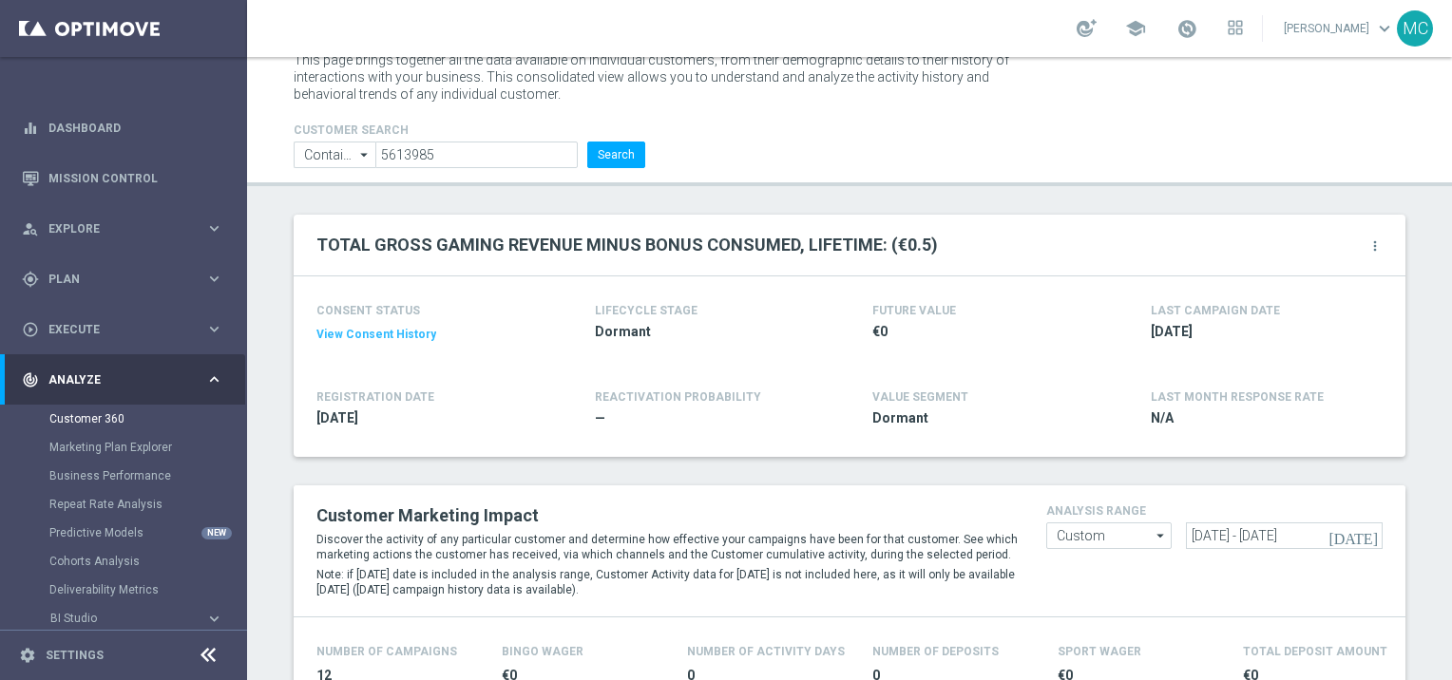
click at [1326, 28] on link "Matteo Ciccarese keyboard_arrow_down" at bounding box center [1339, 28] width 115 height 29
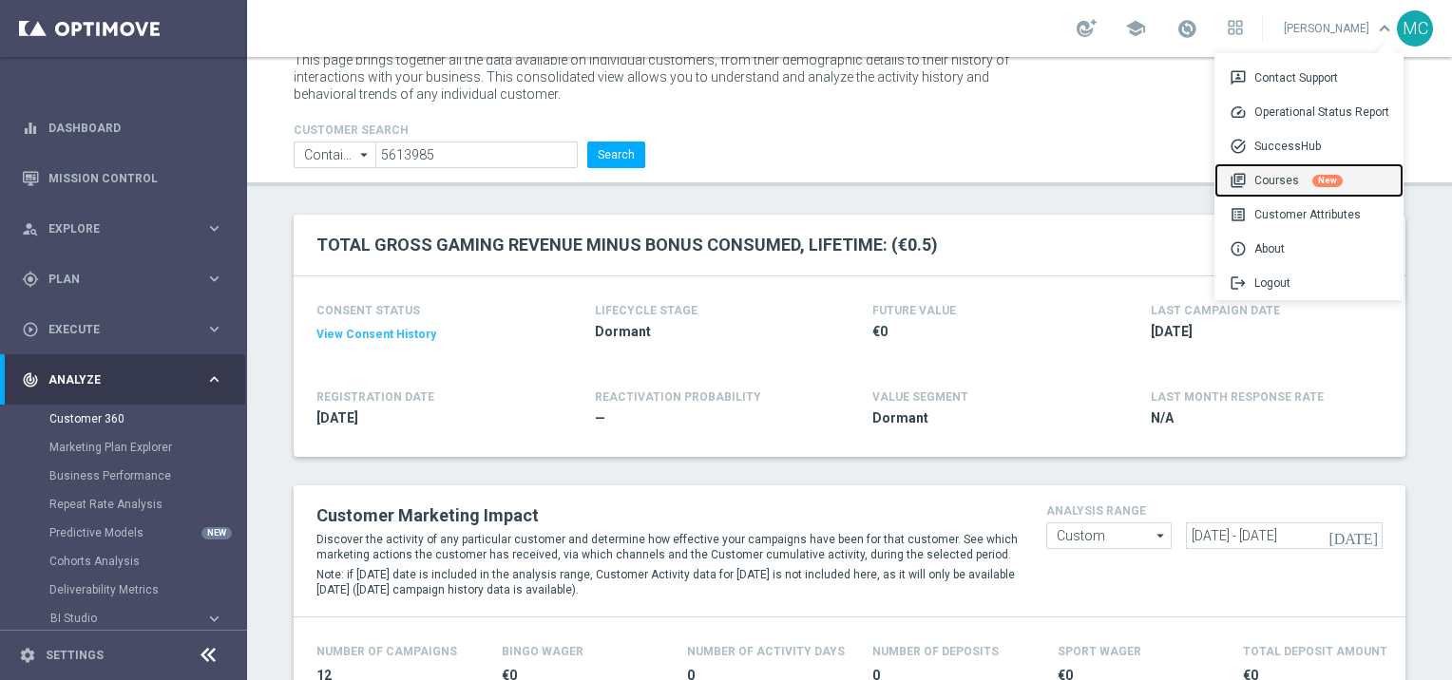
click at [1298, 186] on div "library_books Courses New" at bounding box center [1308, 180] width 189 height 34
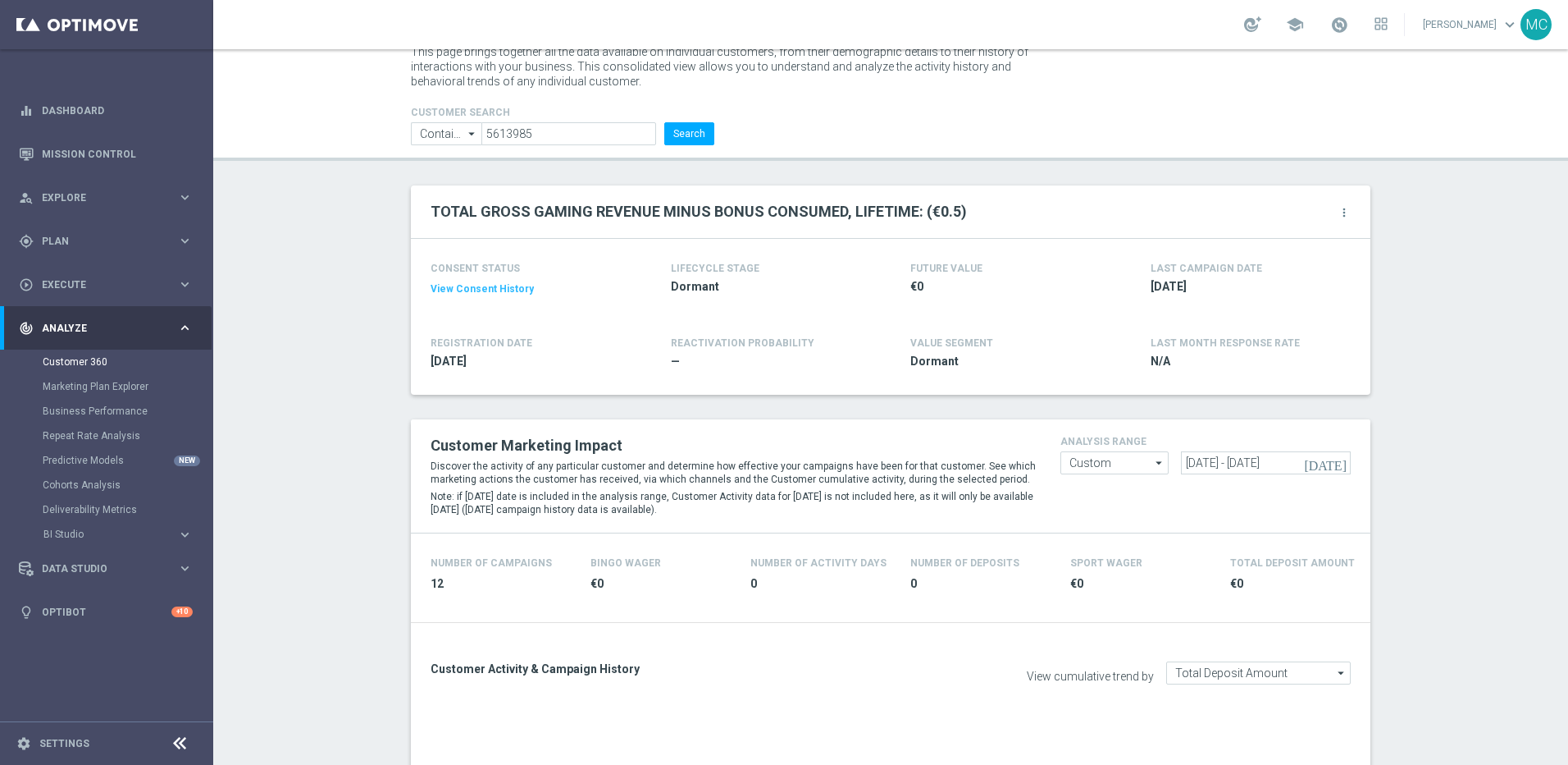
scroll to position [51, 0]
